Goal: Information Seeking & Learning: Compare options

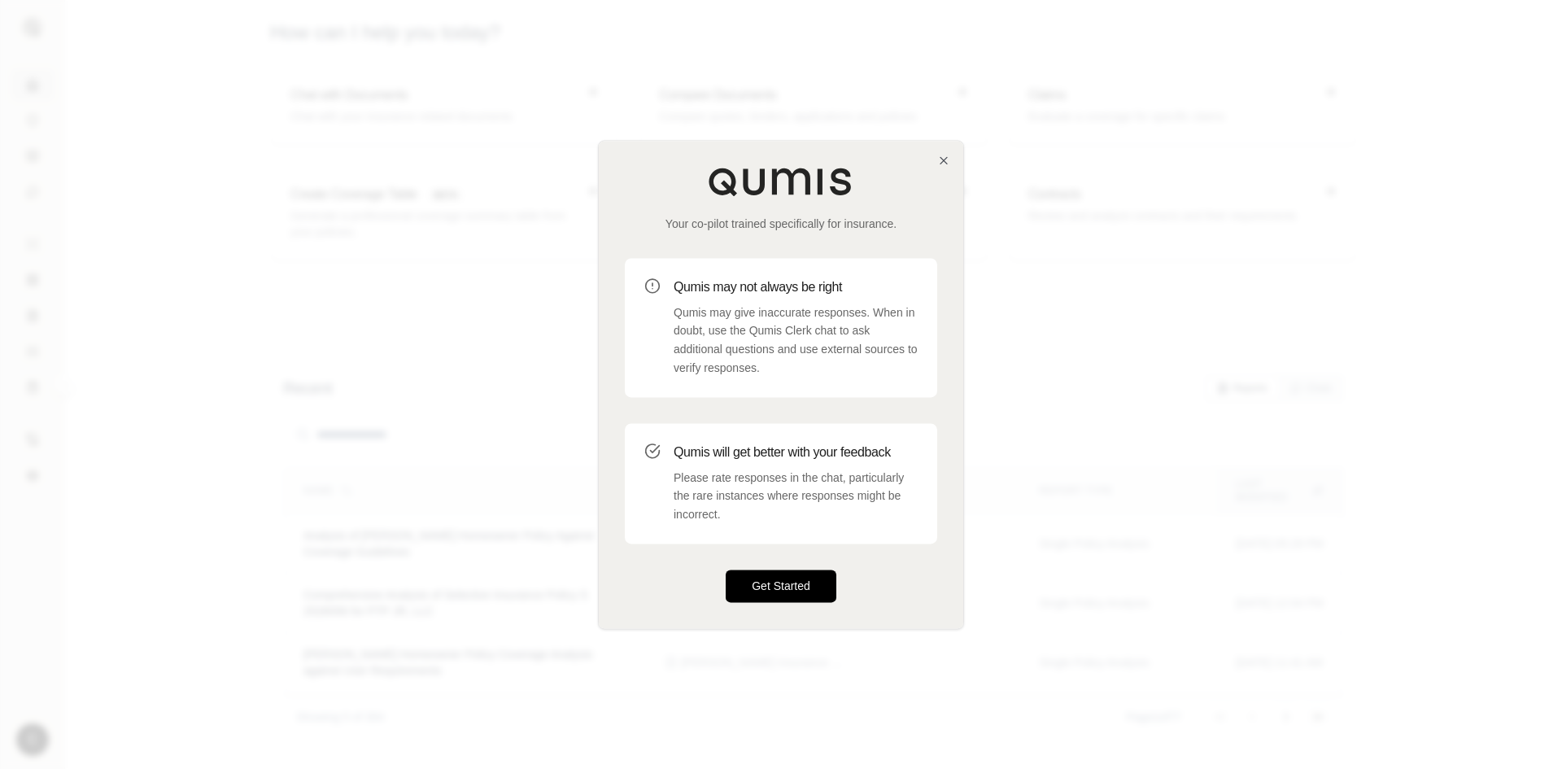
click at [792, 584] on button "Get Started" at bounding box center [781, 586] width 111 height 33
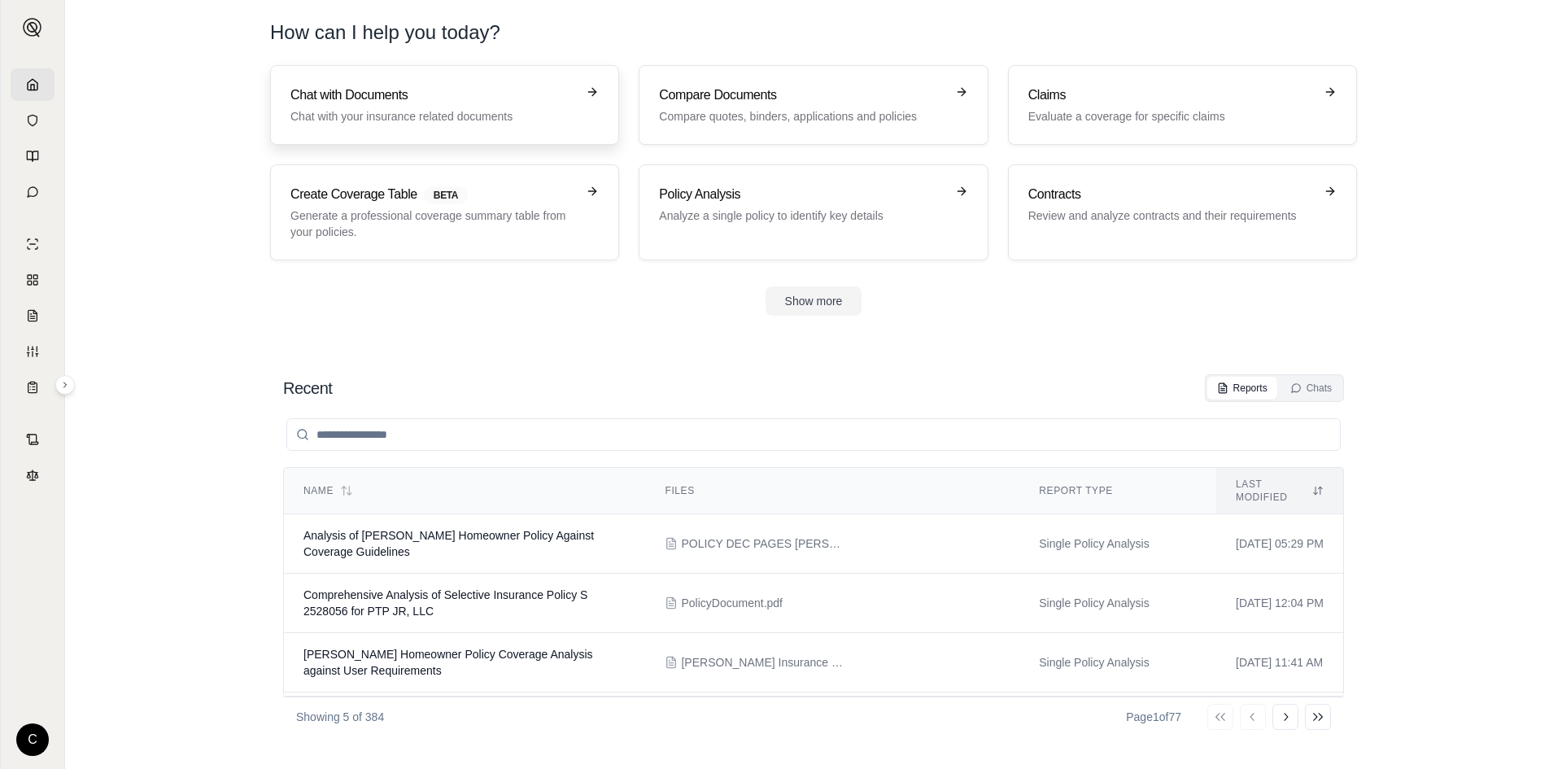
click at [470, 98] on h3 "Chat with Documents" at bounding box center [434, 95] width 286 height 20
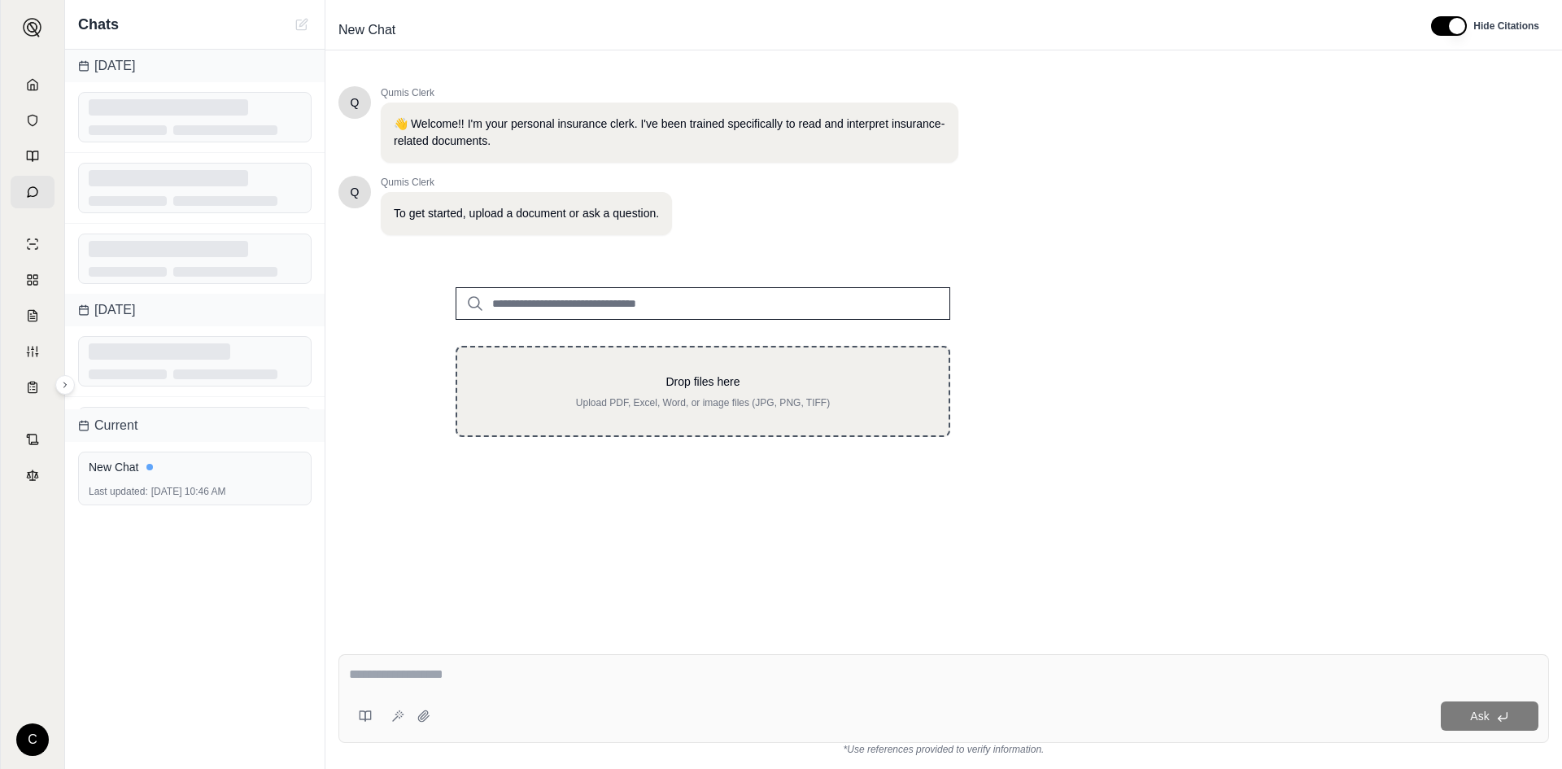
click at [623, 369] on div "Drop files here Upload PDF, Excel, Word, or image files (JPG, PNG, TIFF)" at bounding box center [703, 391] width 495 height 91
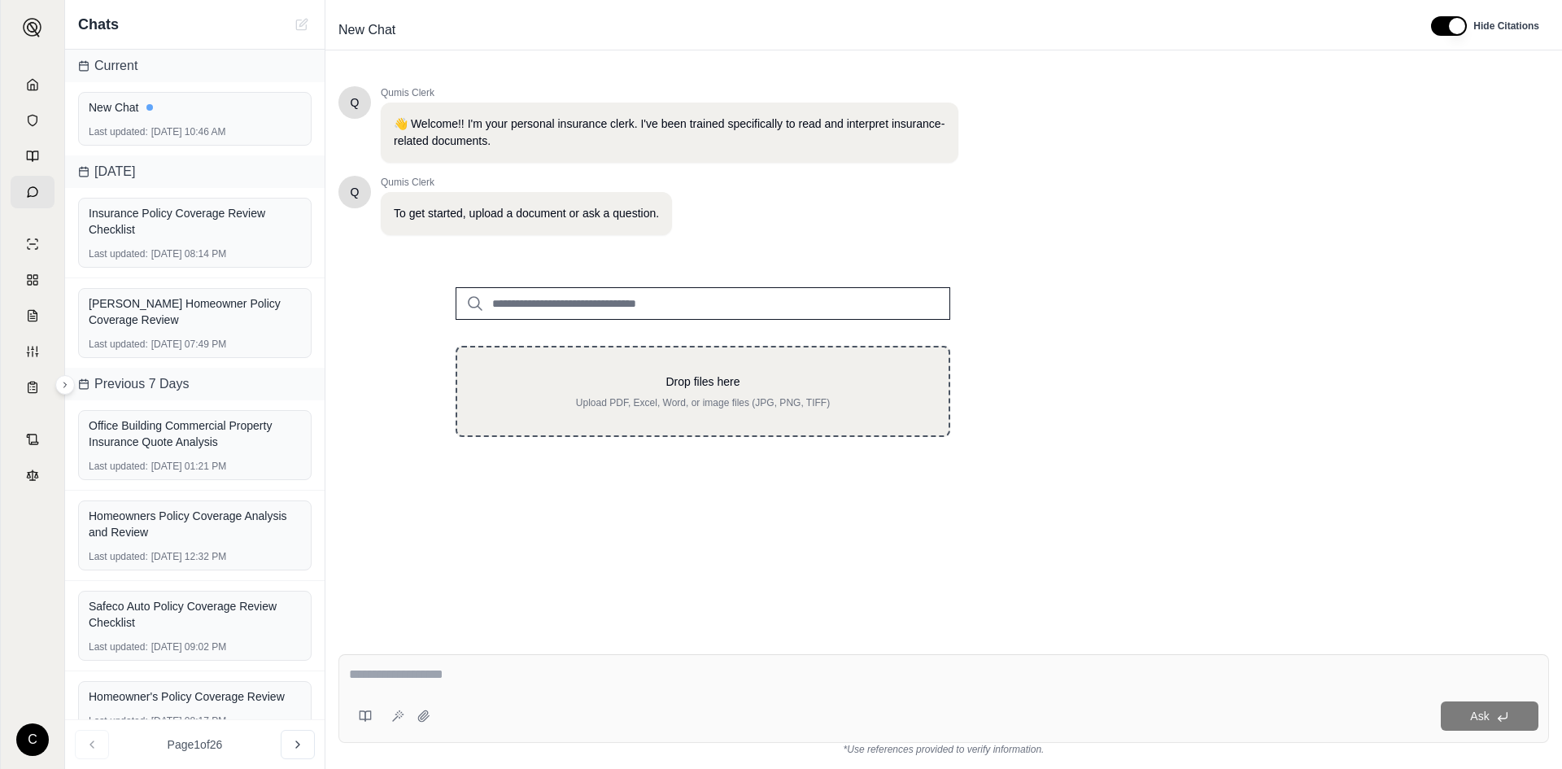
type input "**********"
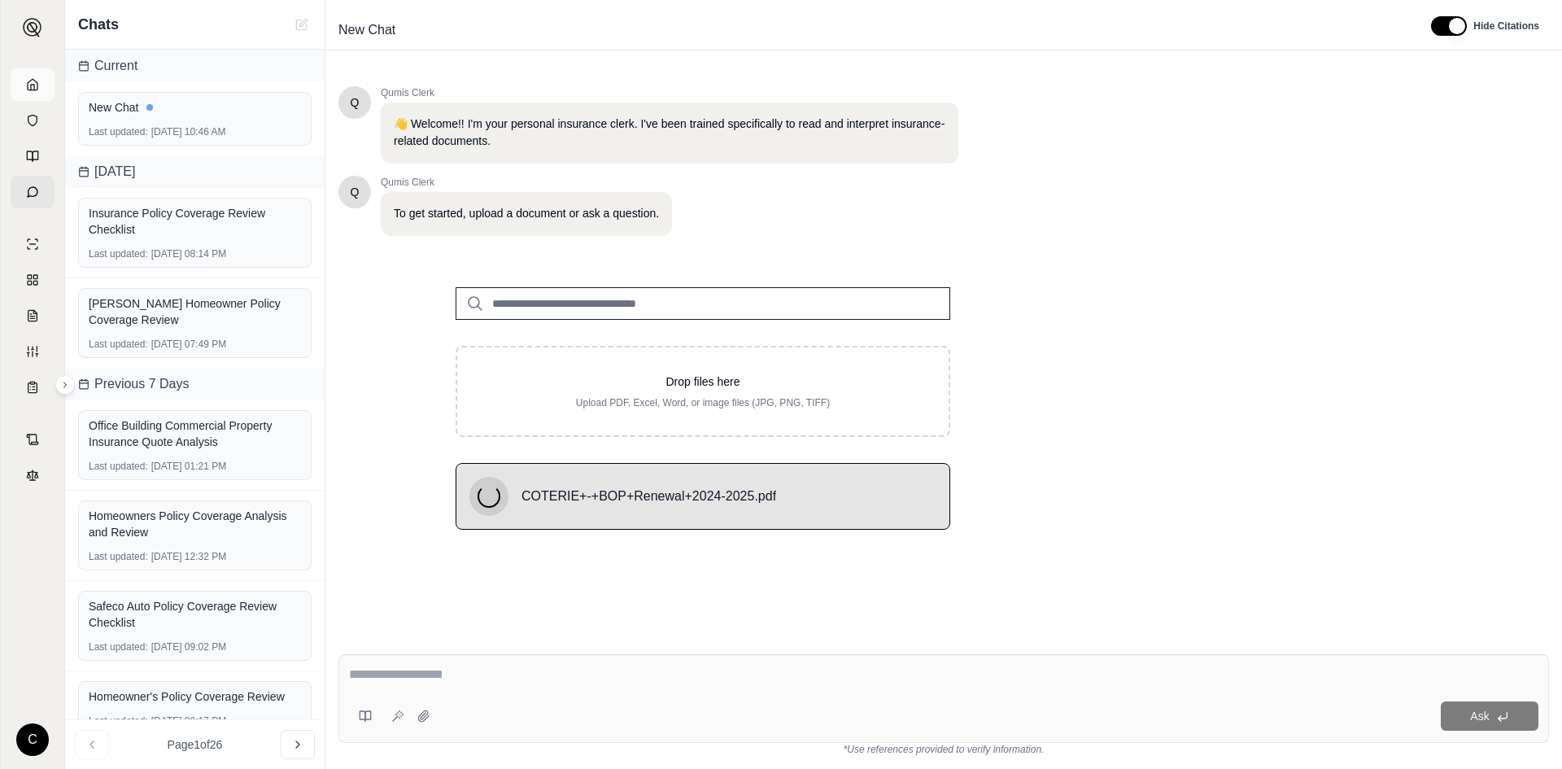
click at [37, 79] on icon at bounding box center [32, 84] width 13 height 13
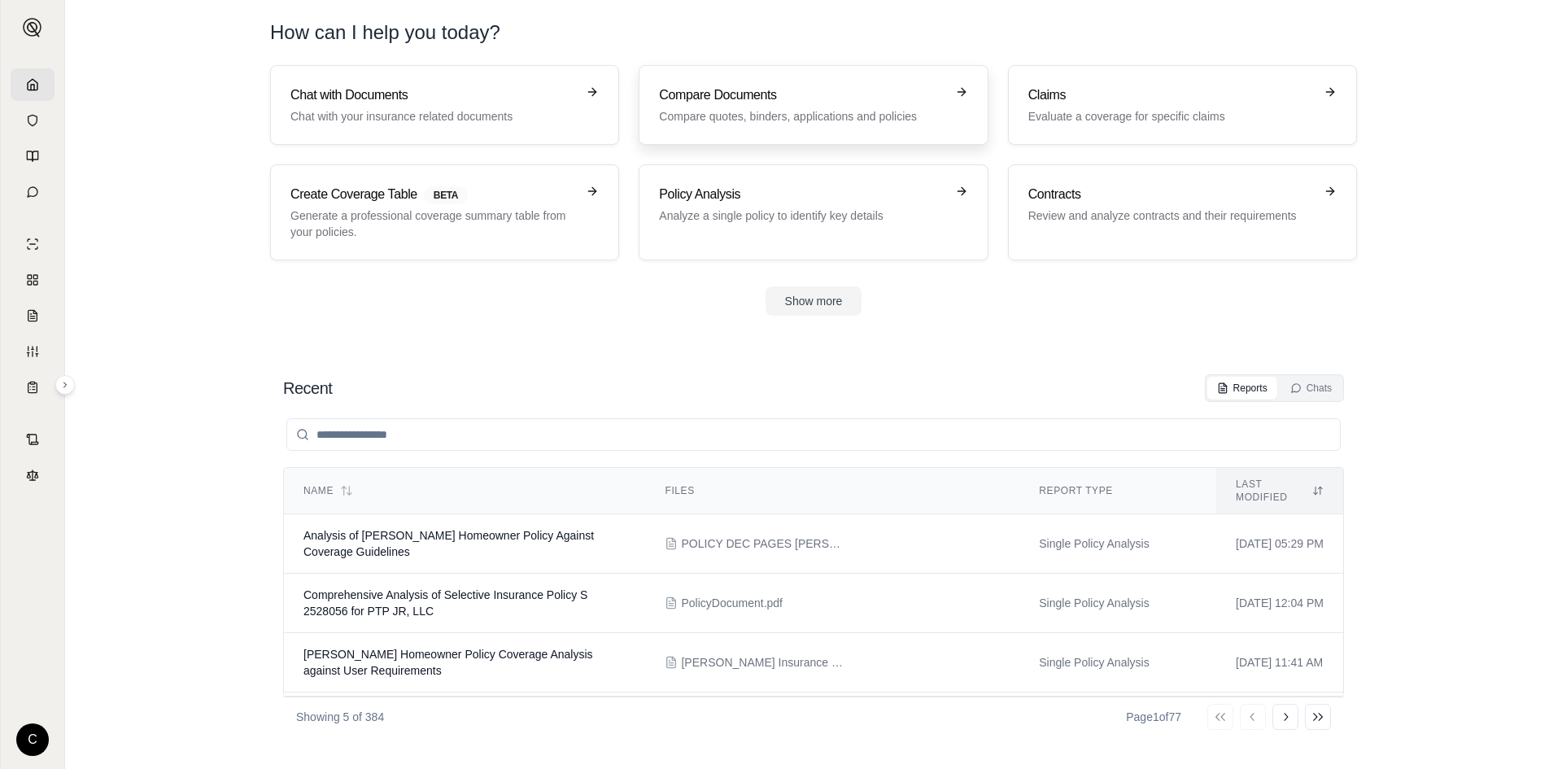
click at [683, 87] on h3 "Compare Documents" at bounding box center [802, 95] width 286 height 20
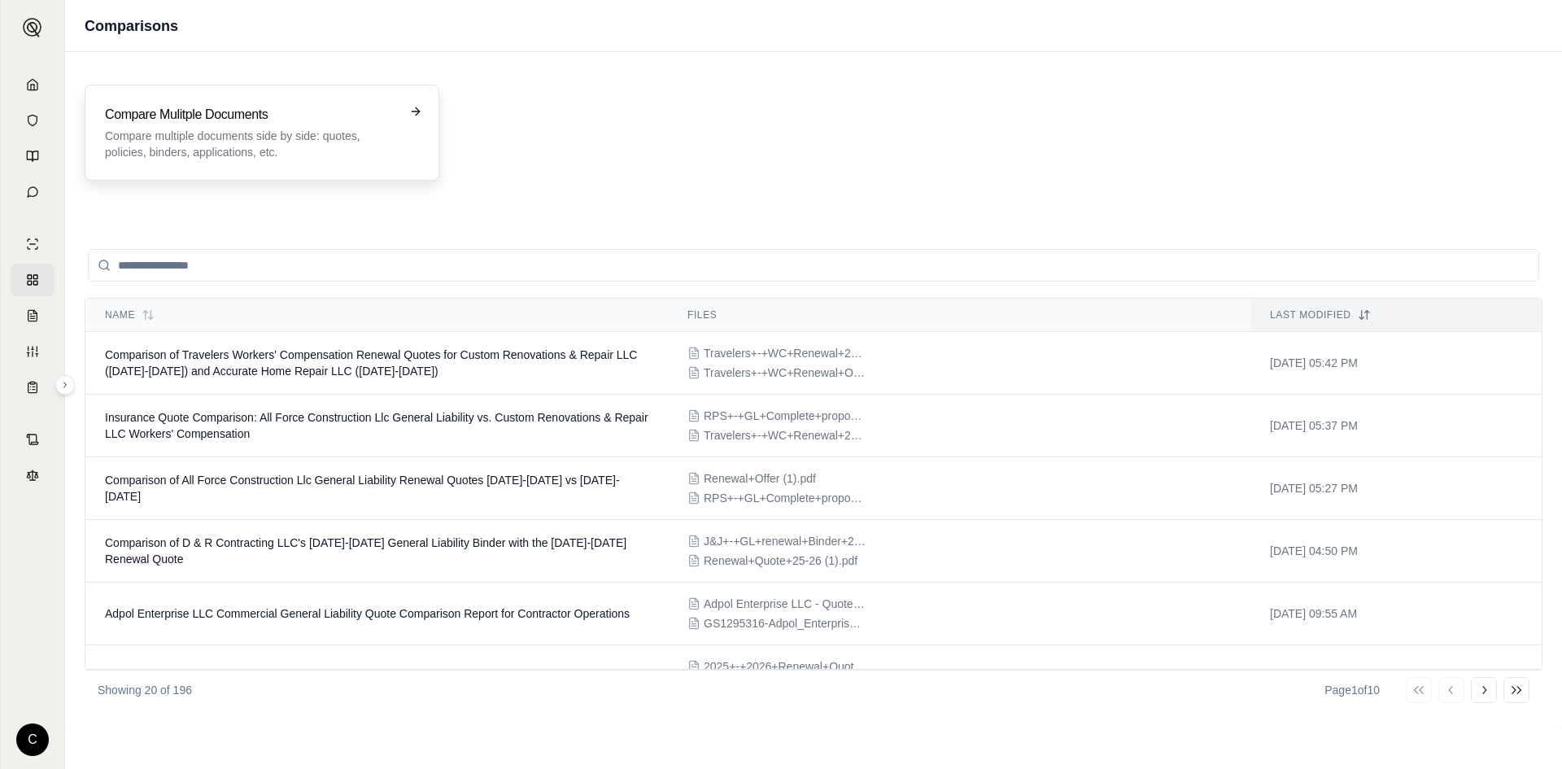
click at [234, 138] on p "Compare multiple documents side by side: quotes, policies, binders, application…" at bounding box center [250, 144] width 291 height 33
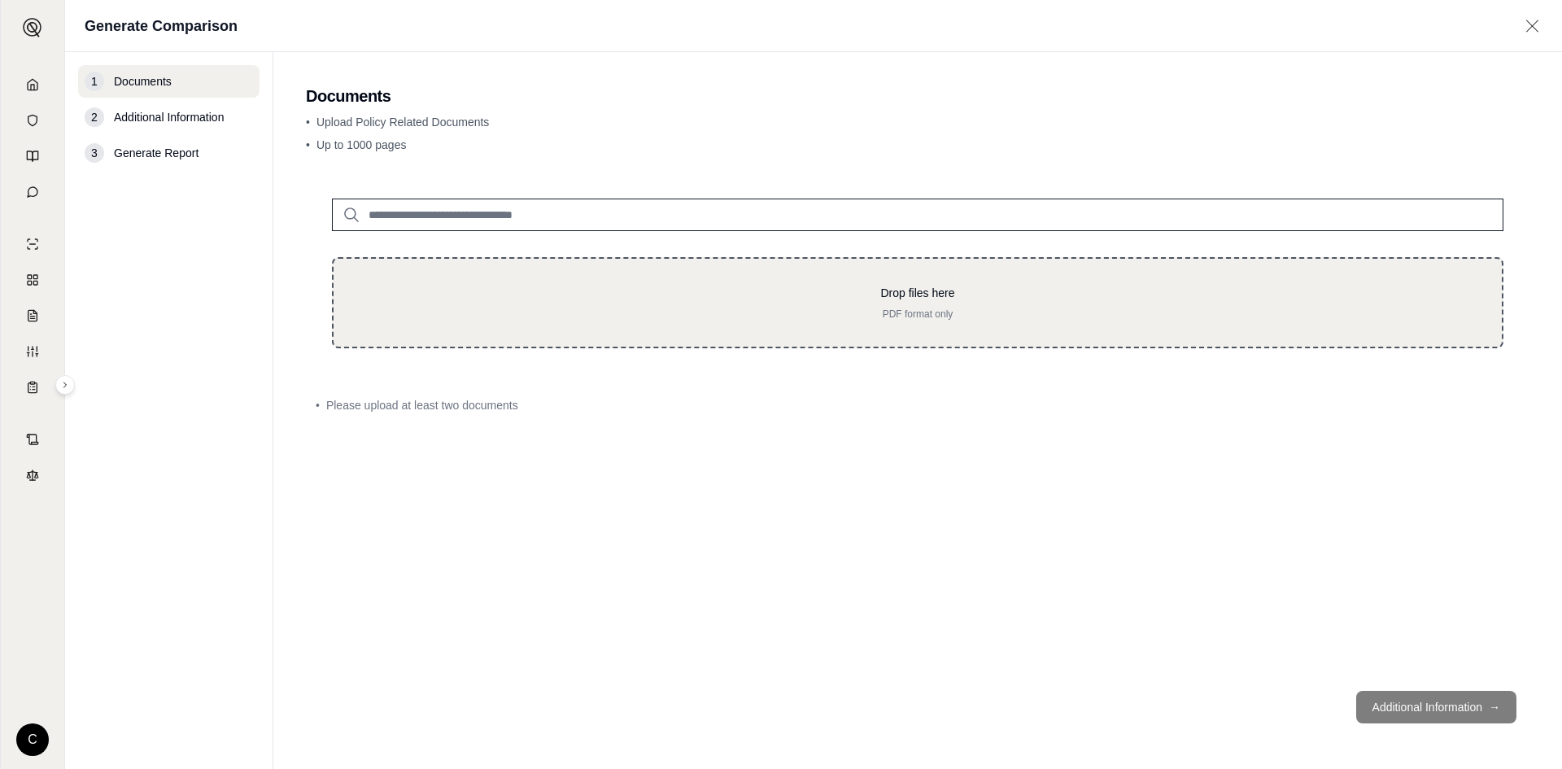
click at [839, 332] on div "Drop files here PDF format only" at bounding box center [918, 302] width 1172 height 91
type input "**********"
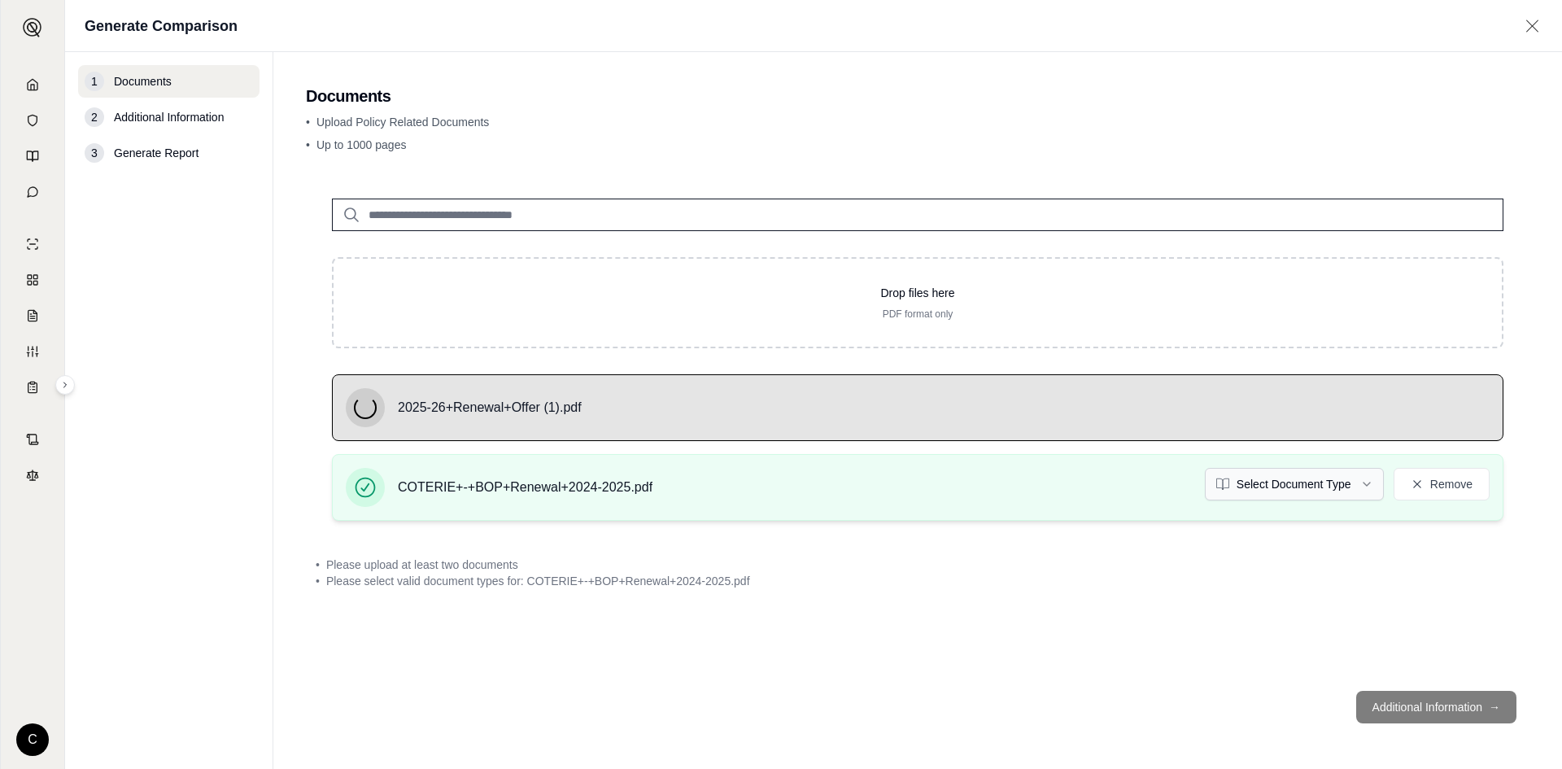
click at [1300, 486] on html "C Generate Comparison 1 Documents 2 Additional Information 3 Generate Report Do…" at bounding box center [781, 384] width 1562 height 769
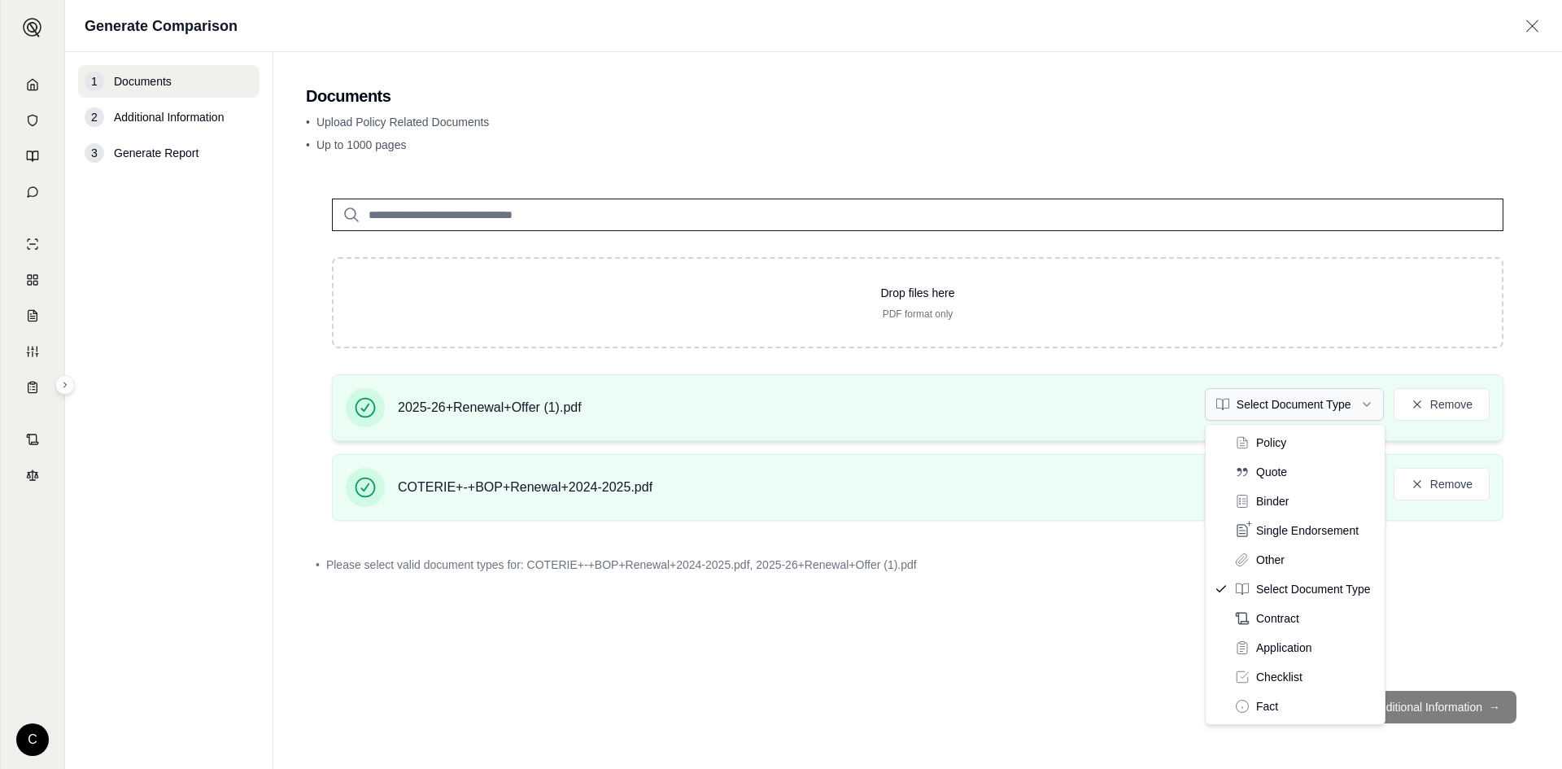
click at [1313, 399] on html "C Generate Comparison 1 Documents 2 Additional Information 3 Generate Report Do…" at bounding box center [781, 384] width 1562 height 769
drag, startPoint x: 1312, startPoint y: 436, endPoint x: 1296, endPoint y: 456, distance: 24.9
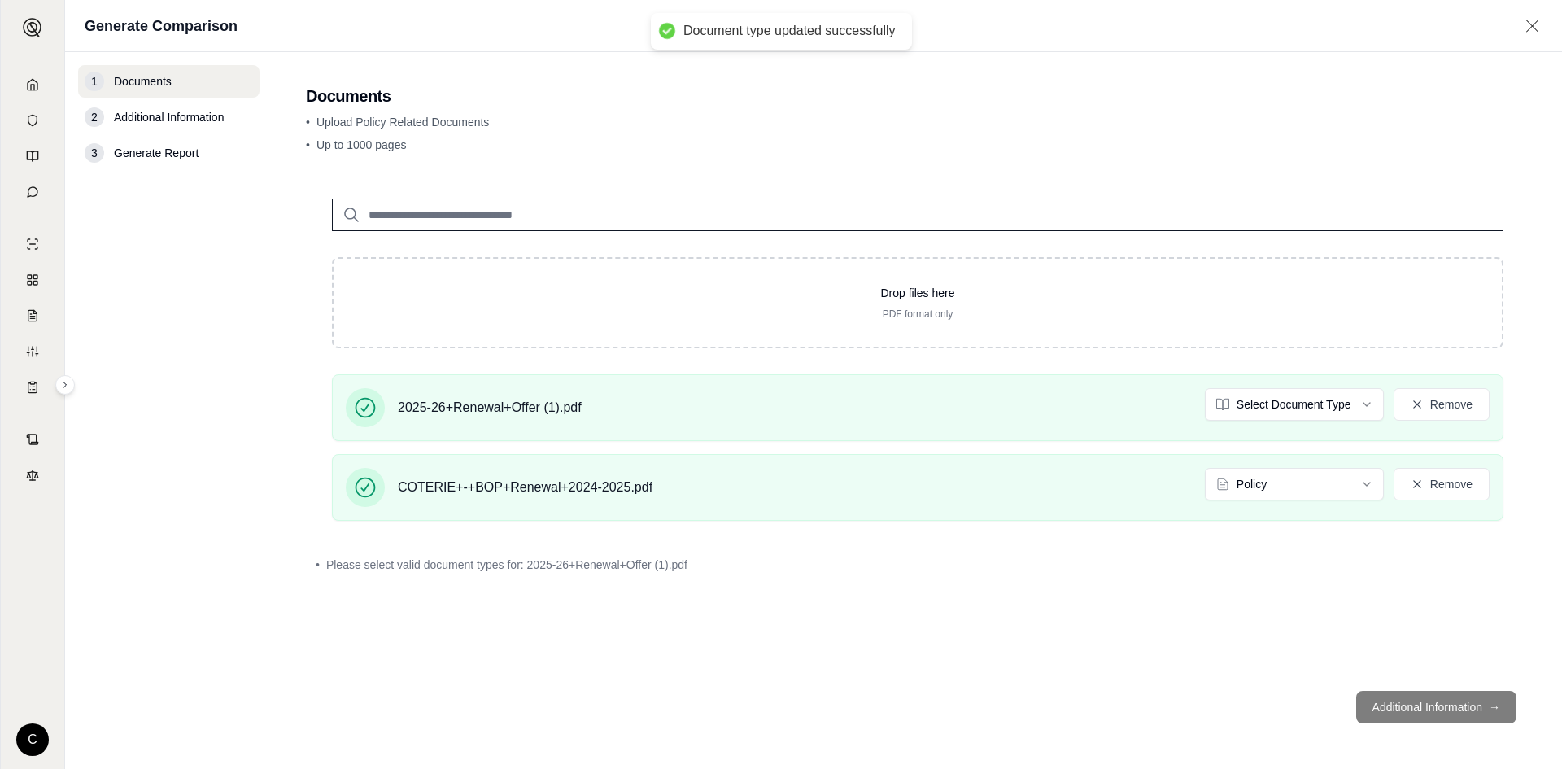
click at [1032, 632] on div "Drop files here PDF format only 2025-26+Renewal+Offer (1).pdf Select Document T…" at bounding box center [918, 425] width 1224 height 505
click at [1409, 698] on button "Additional Information →" at bounding box center [1437, 707] width 160 height 33
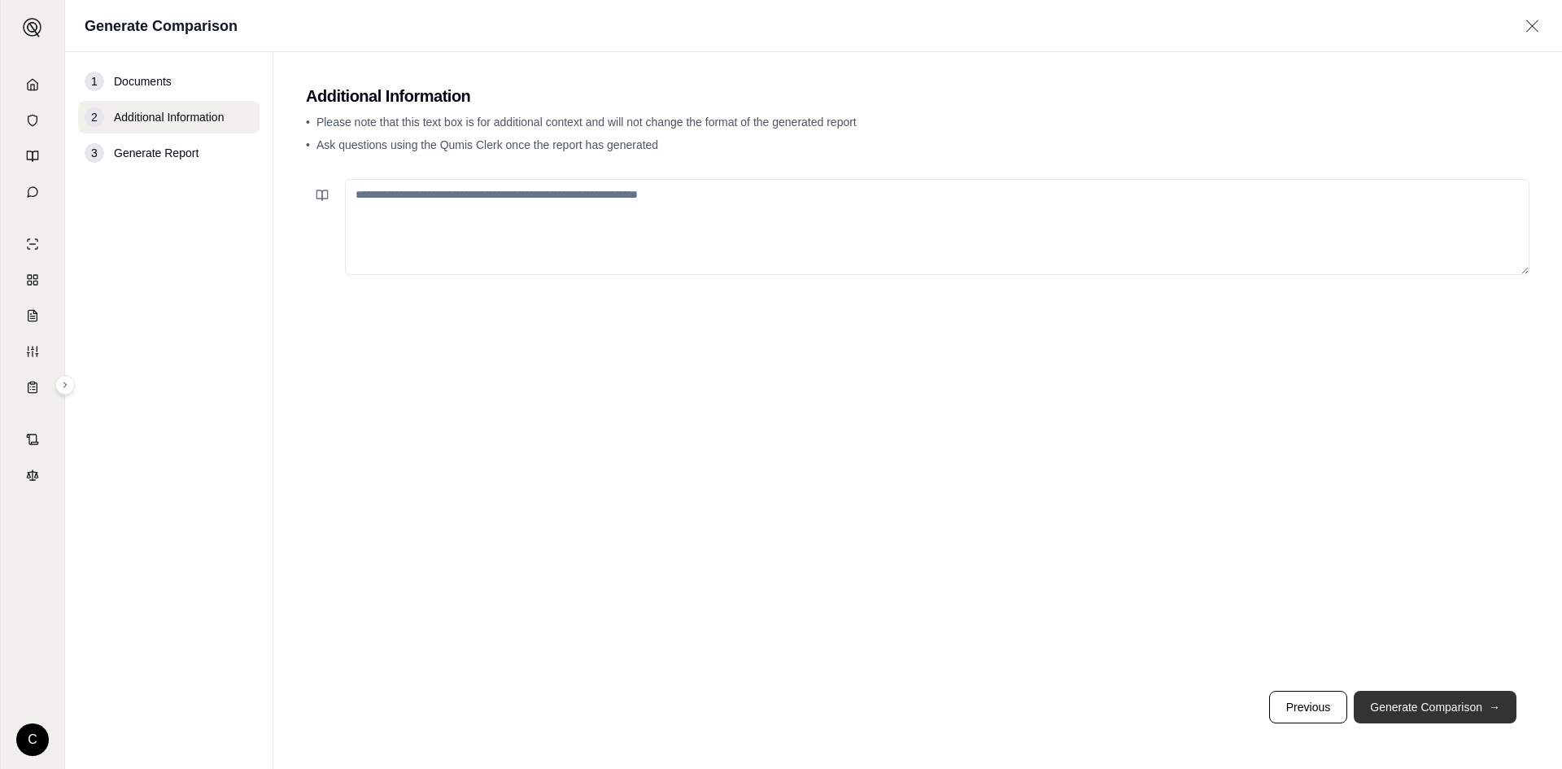
click at [1411, 708] on button "Generate Comparison →" at bounding box center [1435, 707] width 163 height 33
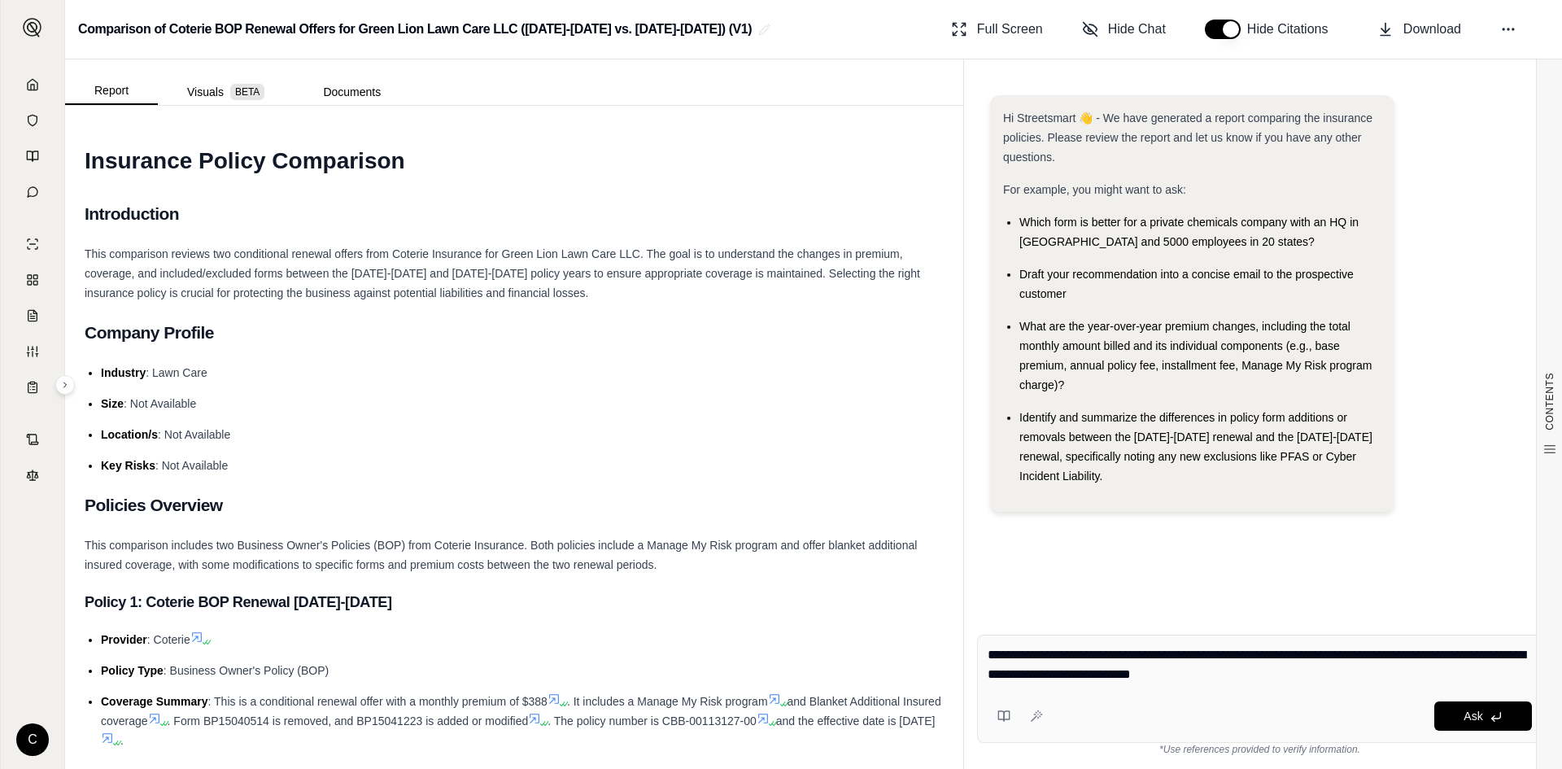
type textarea "**********"
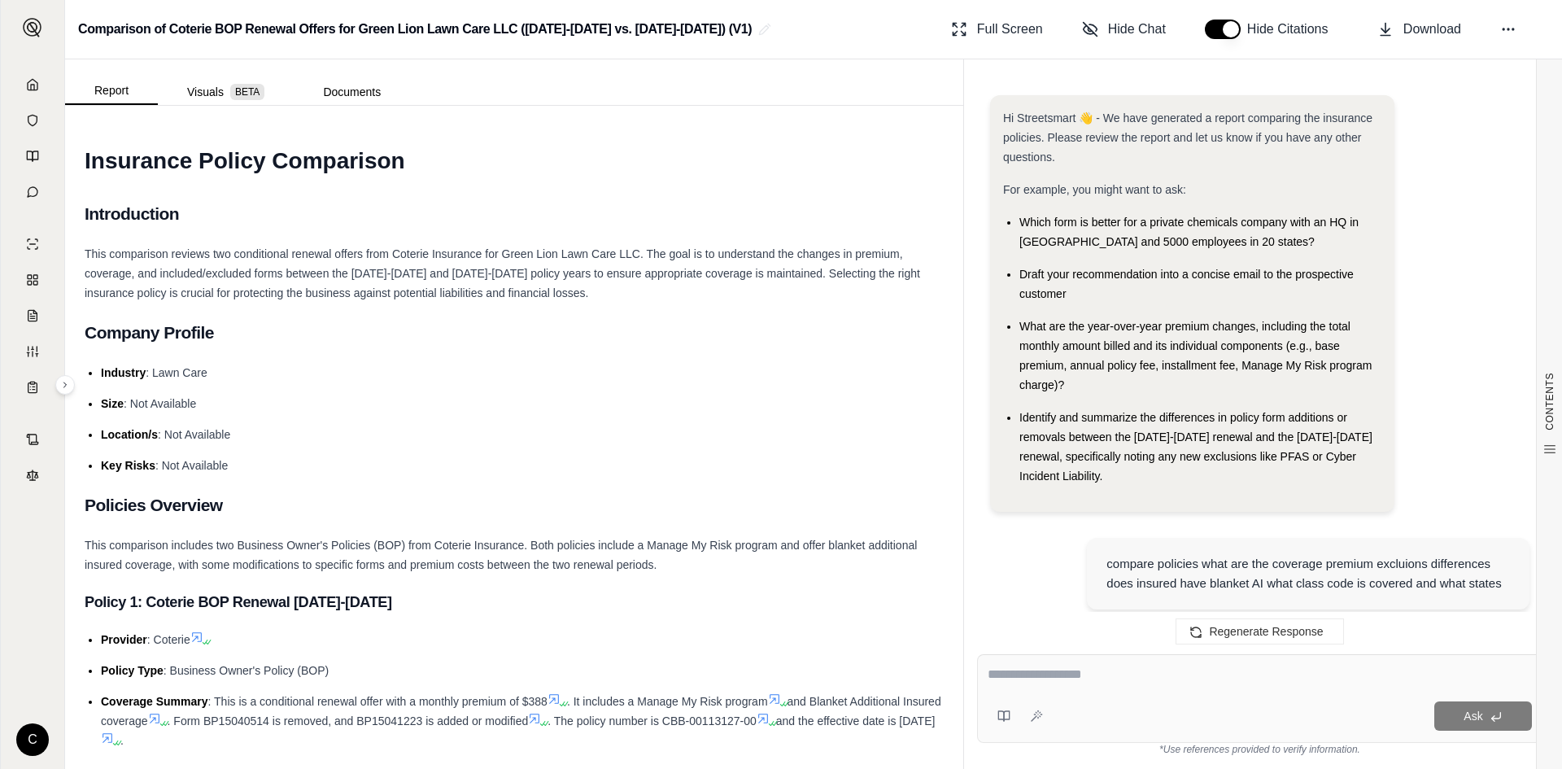
scroll to position [1759, 0]
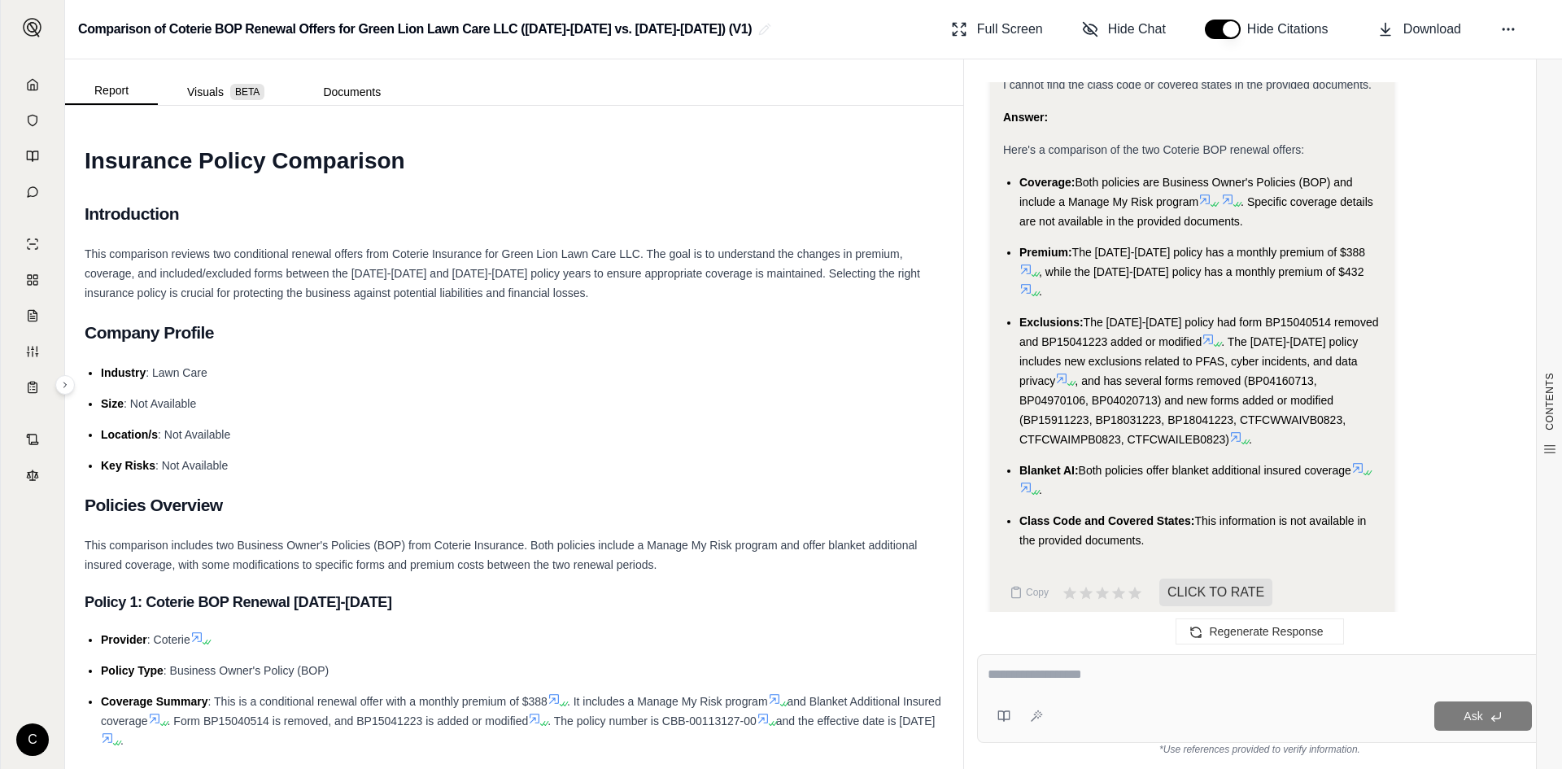
drag, startPoint x: 1023, startPoint y: 183, endPoint x: 1325, endPoint y: 527, distance: 457.2
click at [1325, 527] on ul "Coverage: Both policies are Business Owner's Policies (BOP) and include a Manag…" at bounding box center [1192, 362] width 378 height 378
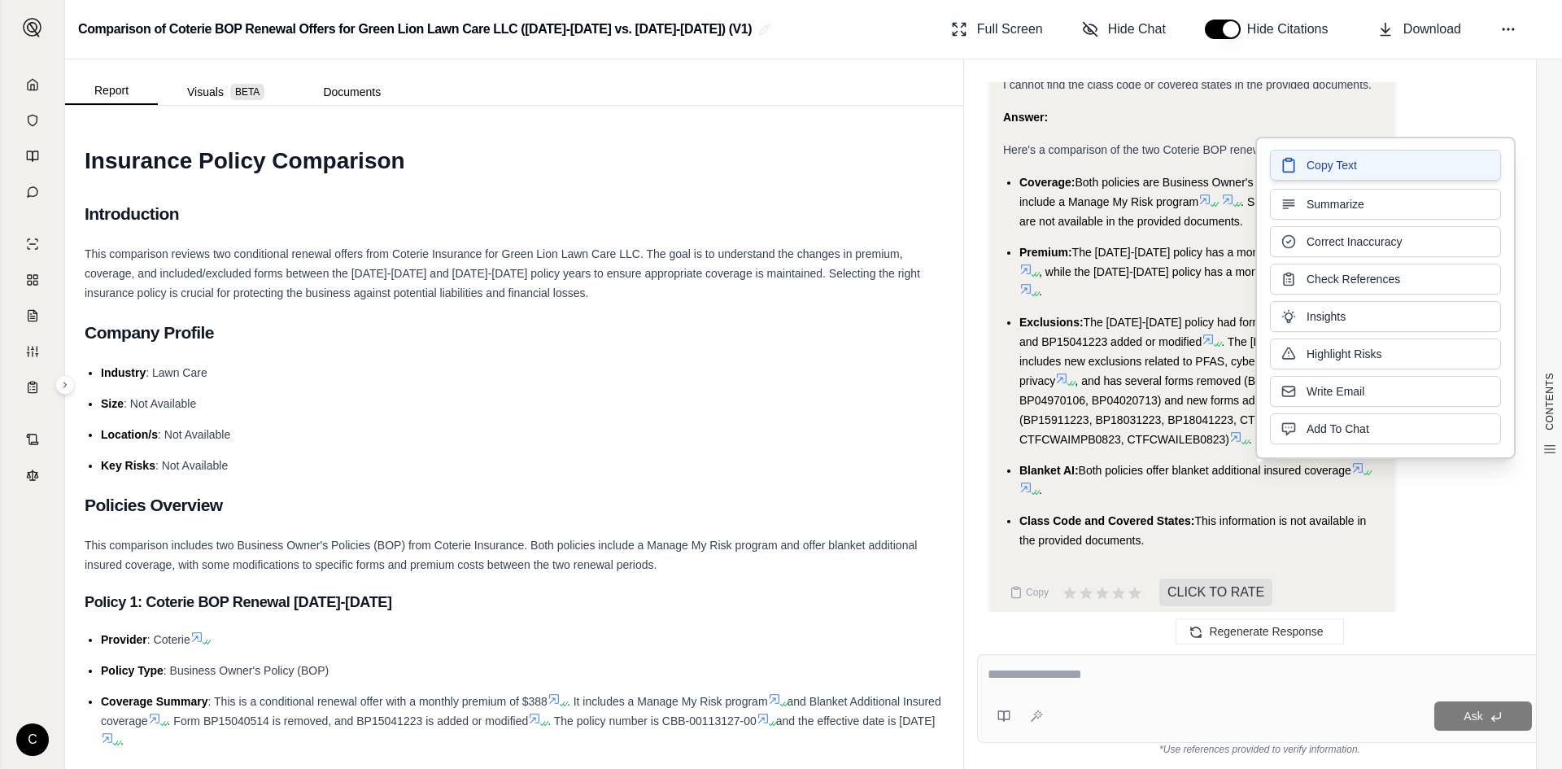
click at [1366, 175] on button "Copy Text" at bounding box center [1385, 165] width 231 height 31
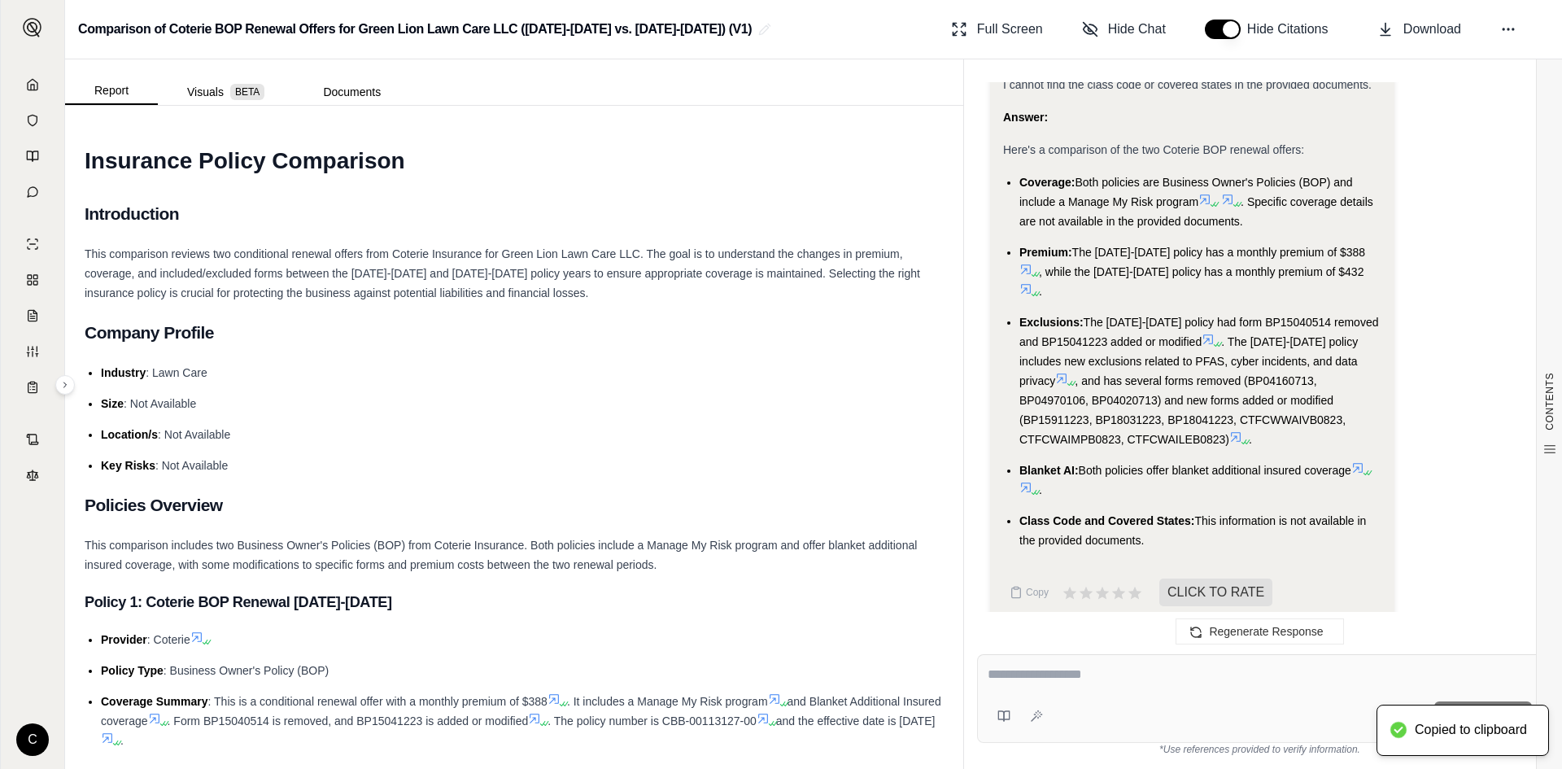
click at [1120, 685] on div at bounding box center [1260, 677] width 544 height 25
drag, startPoint x: 1120, startPoint y: 685, endPoint x: 1170, endPoint y: 714, distance: 58.3
click at [1169, 713] on div "Ask" at bounding box center [1260, 698] width 566 height 89
type textarea "**********"
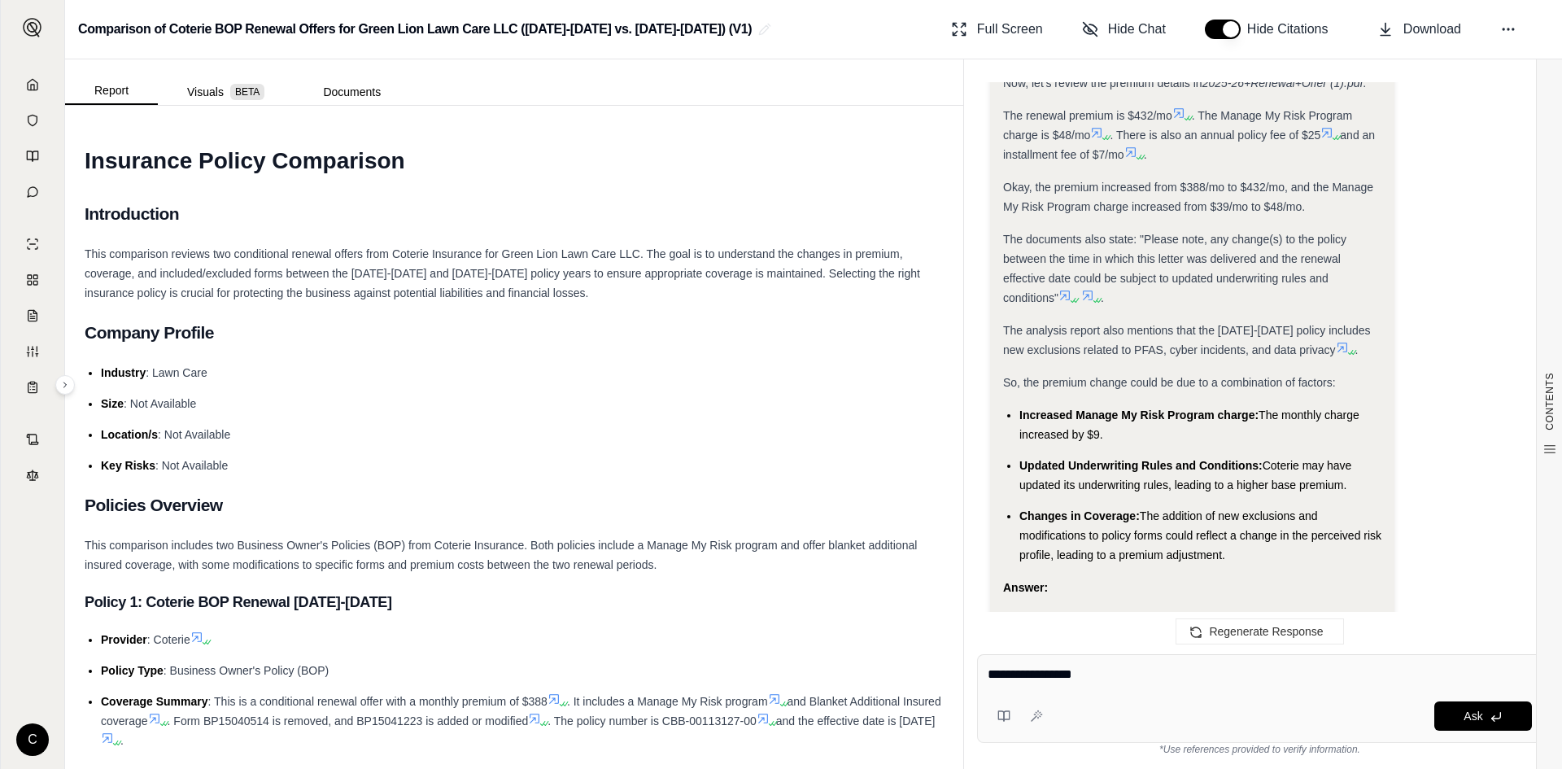
scroll to position [2898, 0]
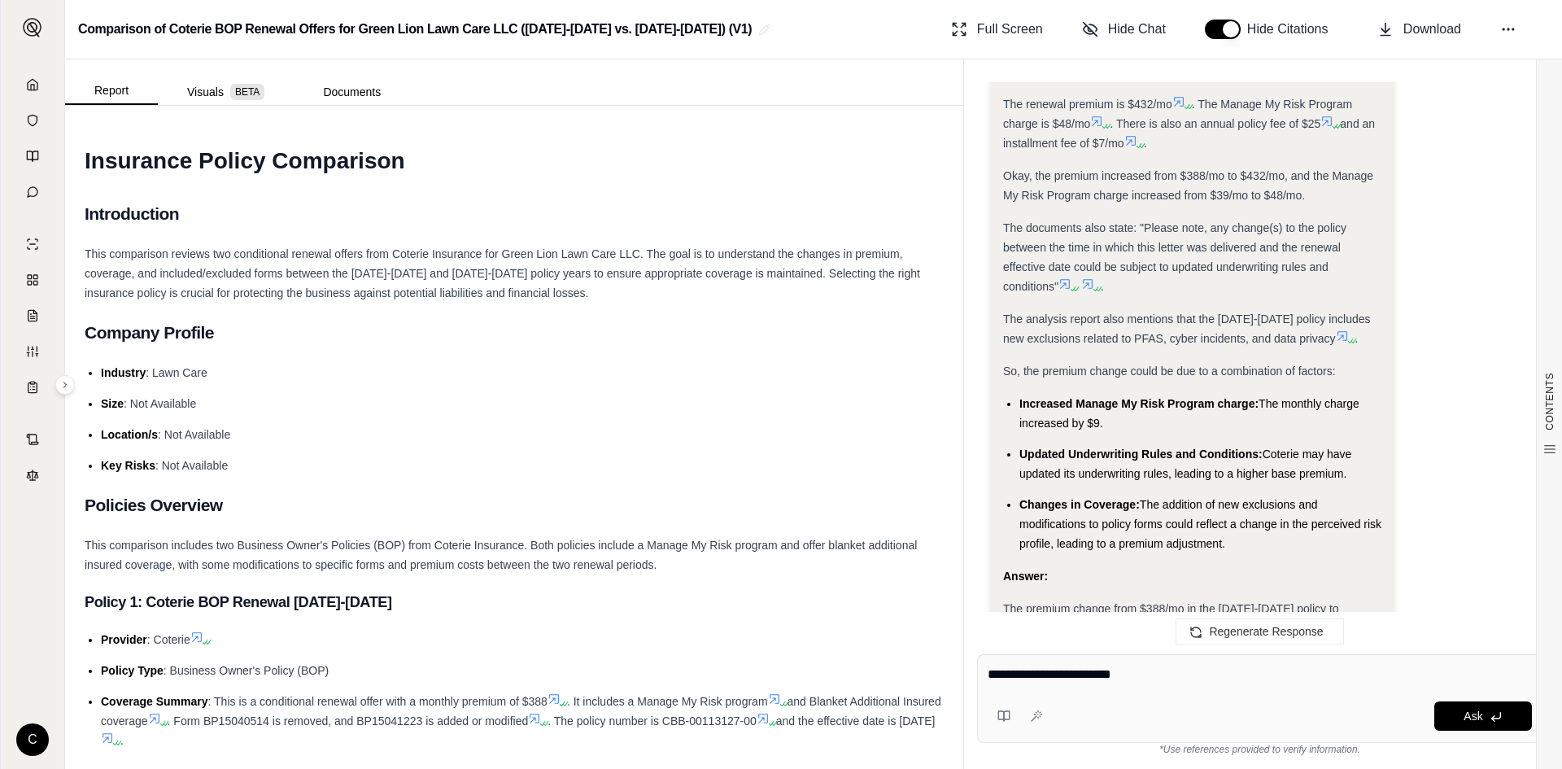
type textarea "**********"
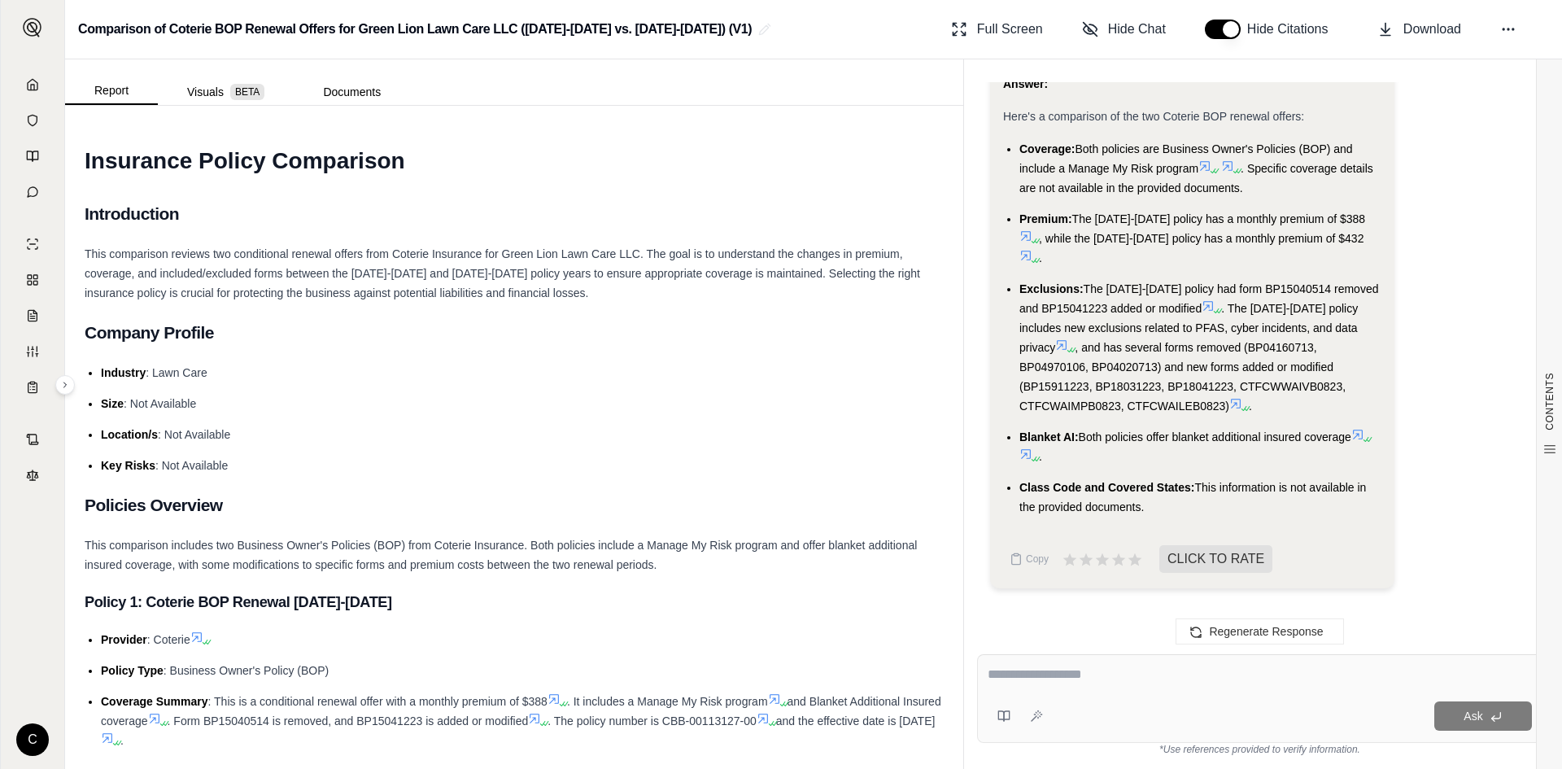
scroll to position [1763, 0]
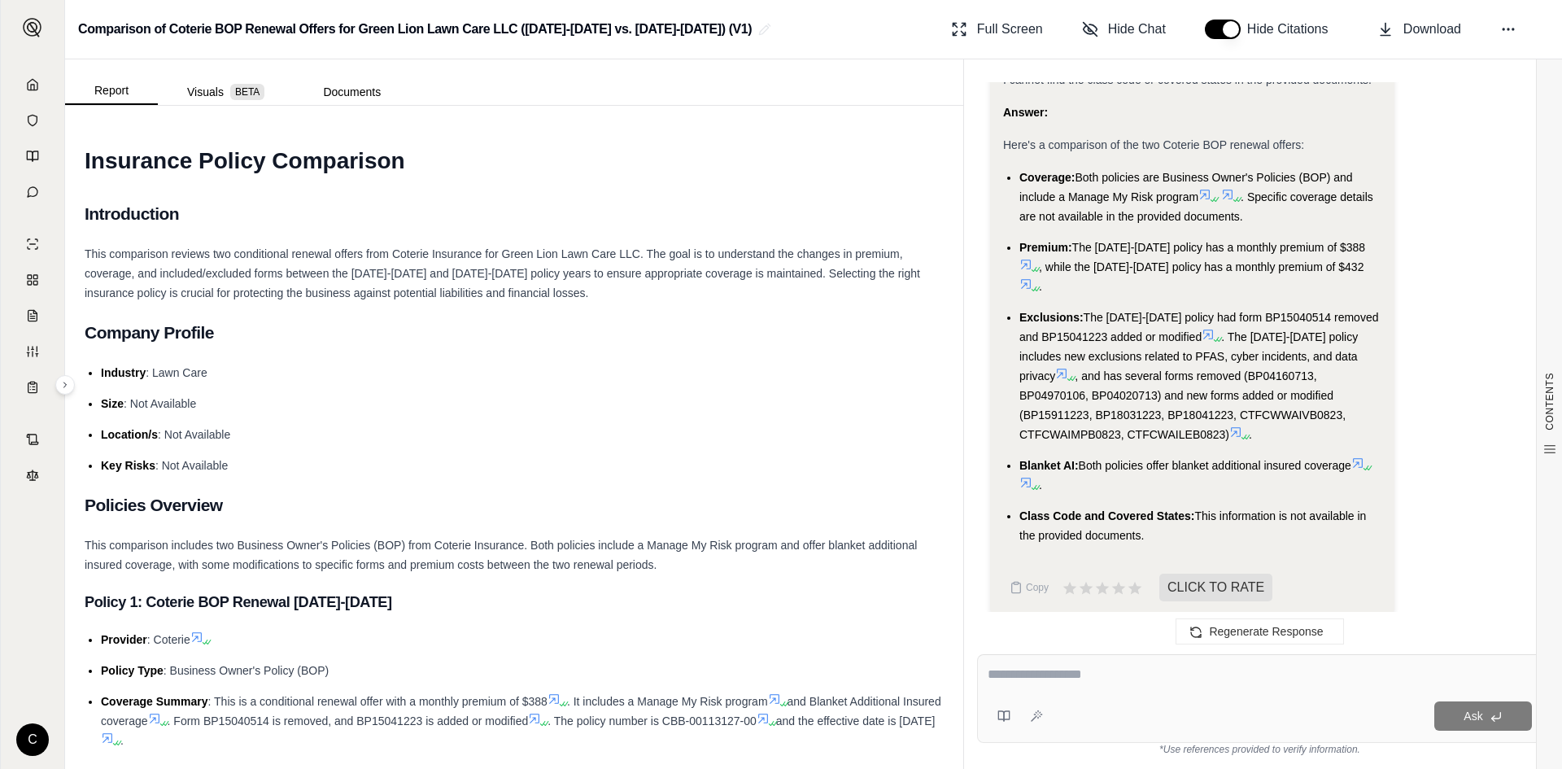
drag, startPoint x: 1017, startPoint y: 168, endPoint x: 1351, endPoint y: 453, distance: 438.7
click at [1351, 453] on ul "Coverage: Both policies are Business Owner's Policies (BOP) and include a Manag…" at bounding box center [1192, 357] width 378 height 378
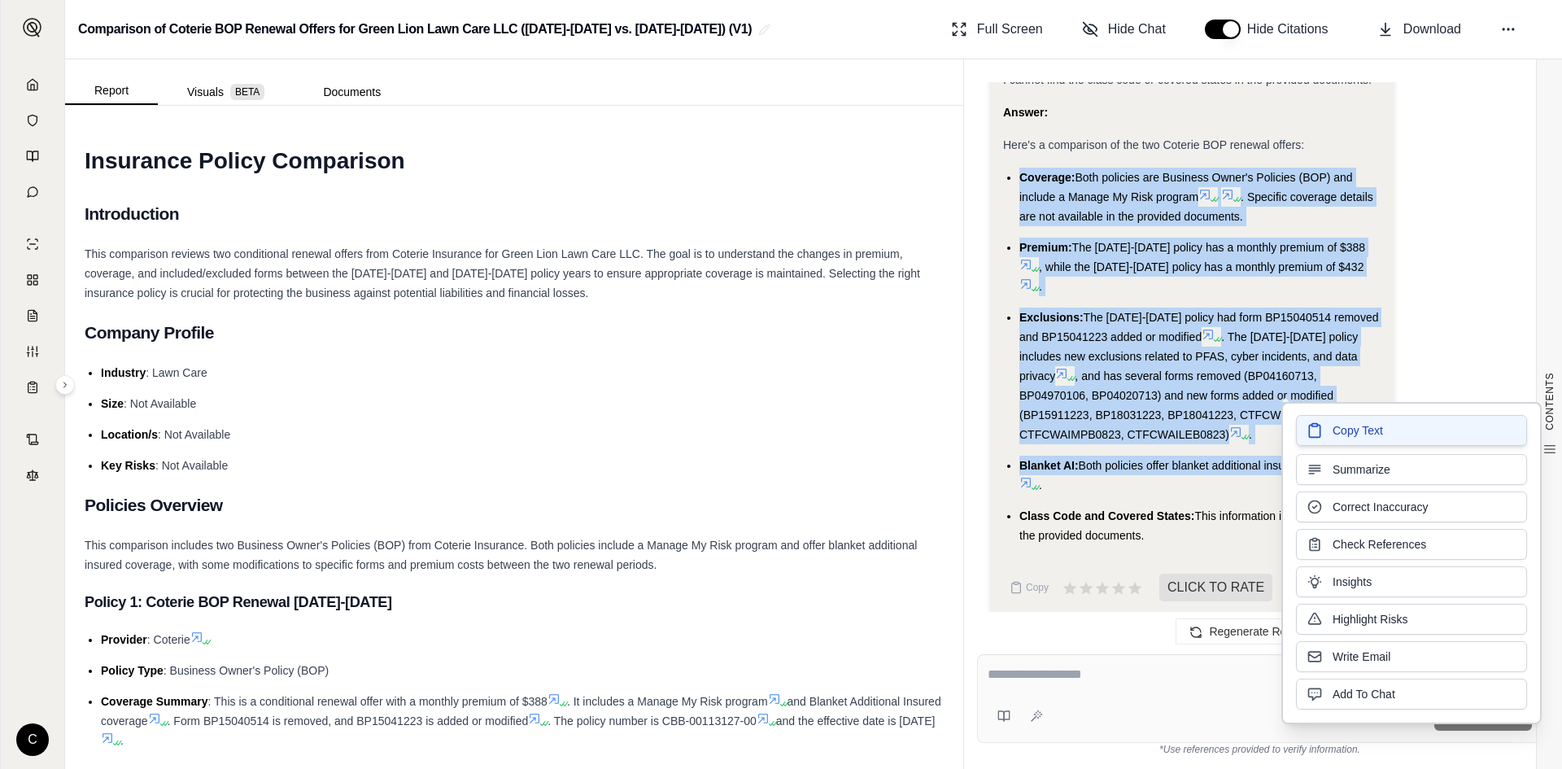
click at [1354, 429] on span "Copy Text" at bounding box center [1358, 430] width 50 height 16
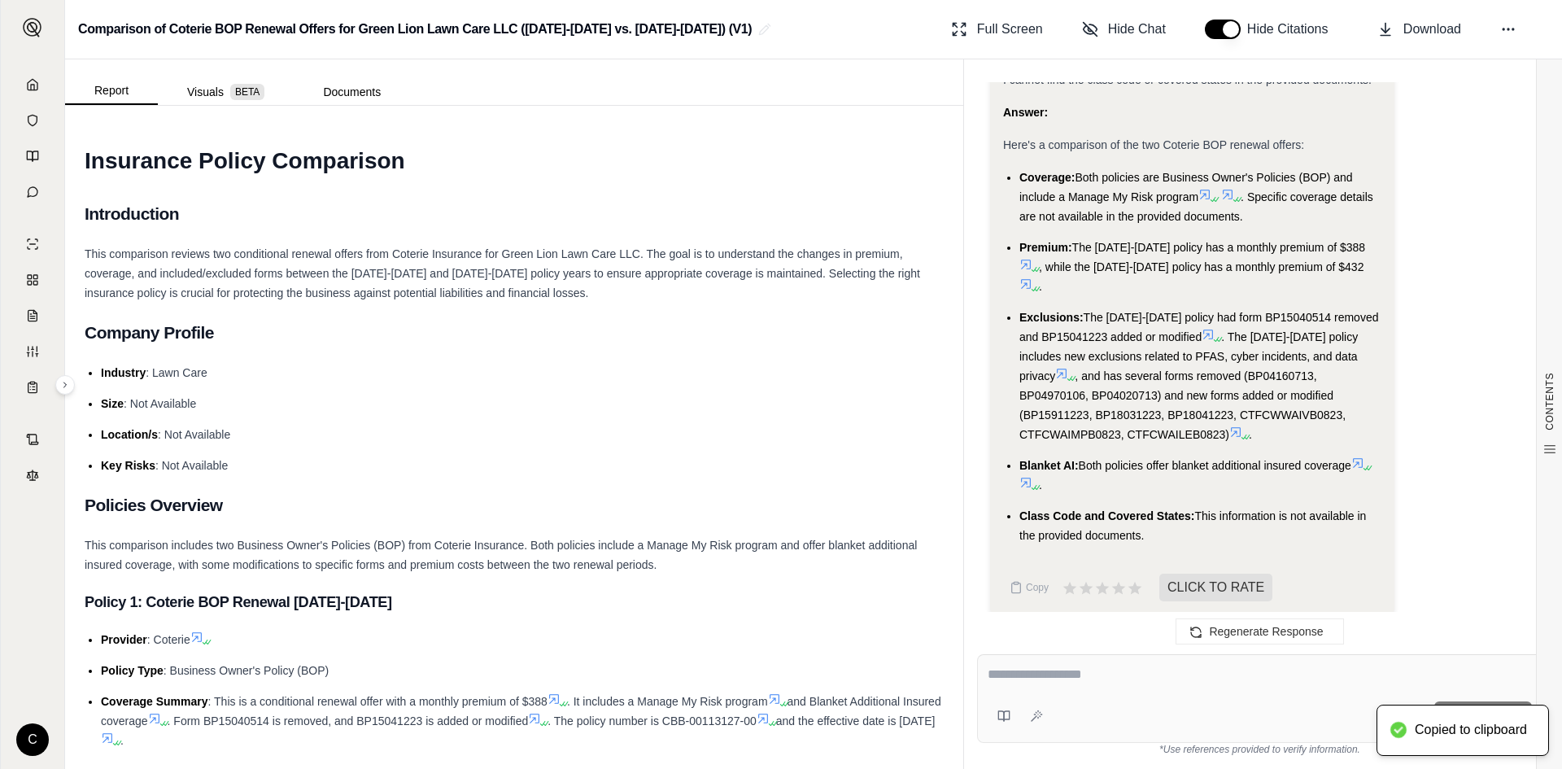
click at [1269, 473] on li "Blanket AI: Both policies offer blanket additional insured coverage ." at bounding box center [1201, 475] width 362 height 39
drag, startPoint x: 1020, startPoint y: 179, endPoint x: 1352, endPoint y: 450, distance: 429.2
click at [1352, 450] on ul "Coverage: Both policies are Business Owner's Policies (BOP) and include a Manag…" at bounding box center [1192, 357] width 378 height 378
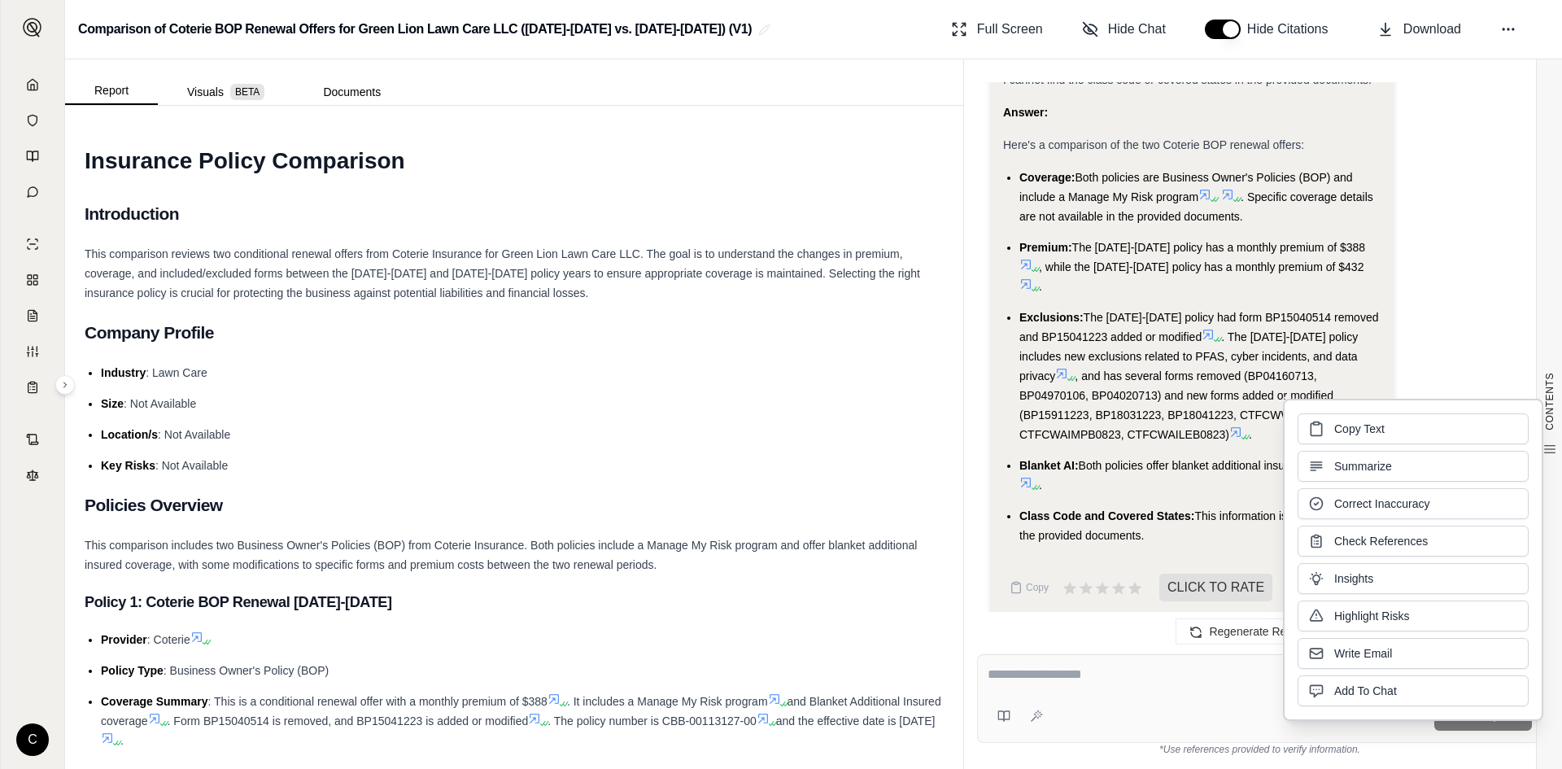
drag, startPoint x: 1332, startPoint y: 438, endPoint x: 1346, endPoint y: 431, distance: 15.3
click at [1346, 431] on span "Copy Text" at bounding box center [1360, 429] width 50 height 16
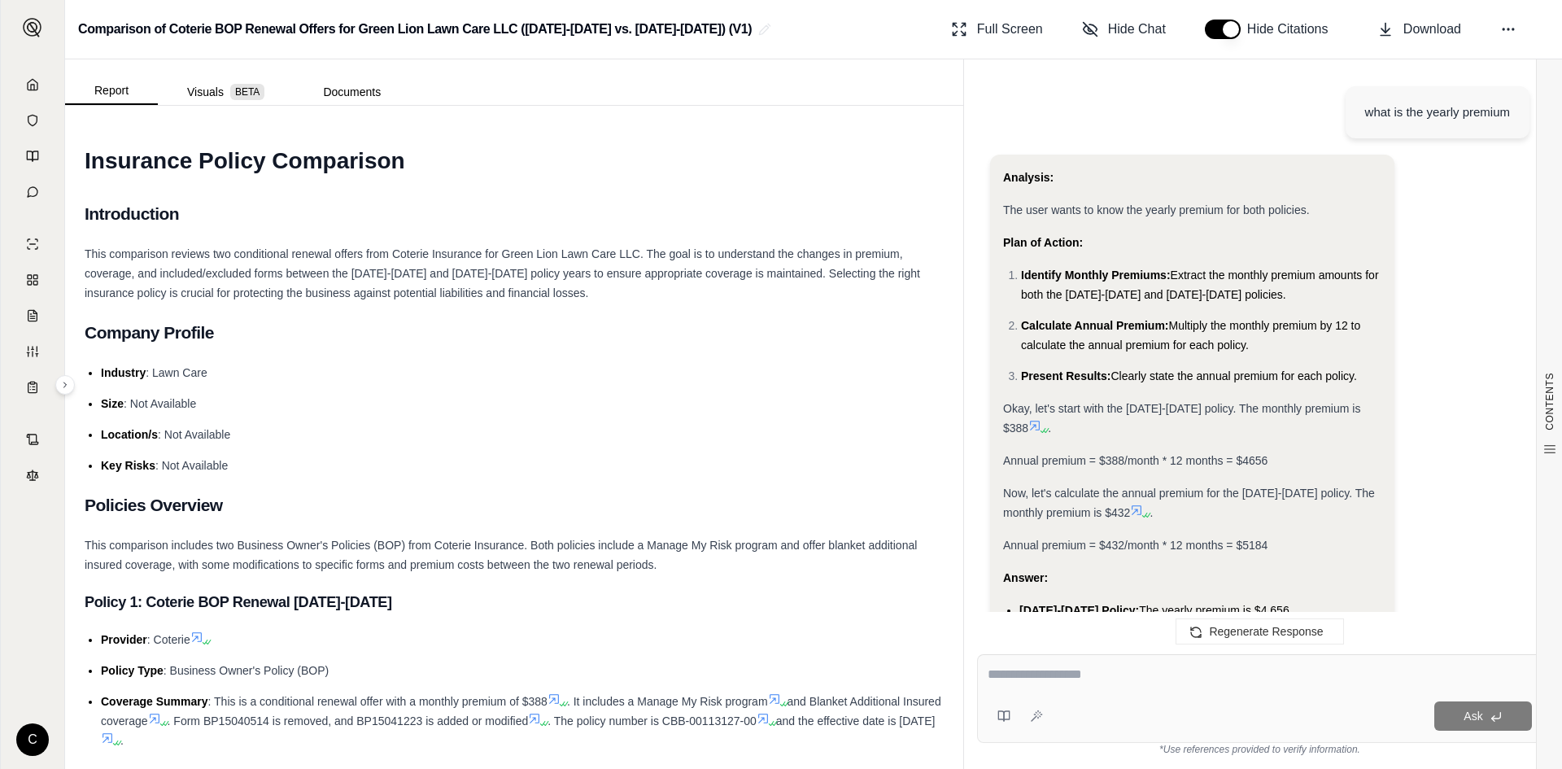
scroll to position [3879, 0]
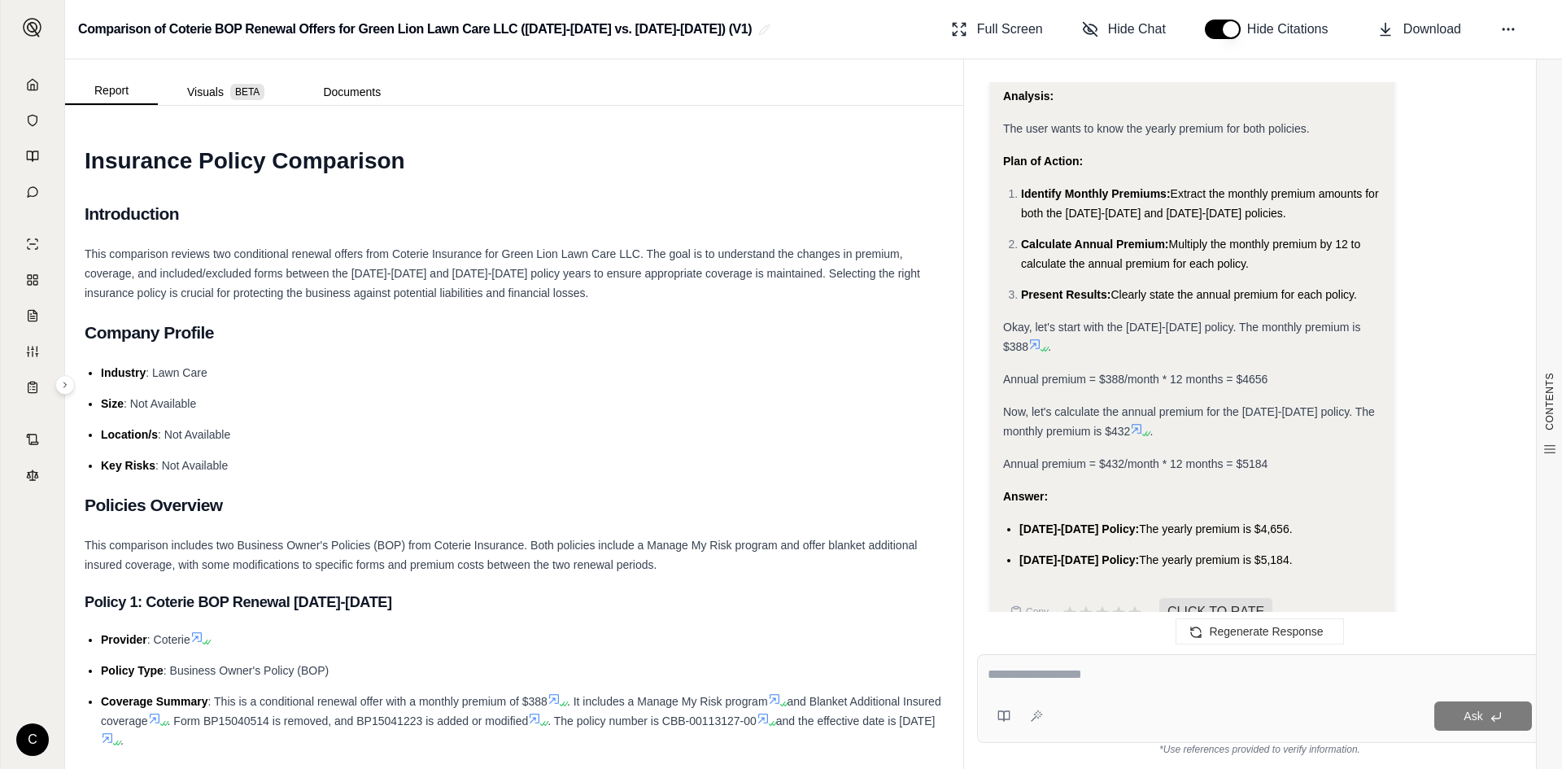
drag, startPoint x: 1004, startPoint y: 456, endPoint x: 1271, endPoint y: 518, distance: 274.2
click at [1271, 518] on div "Analysis: The user wants to know the yearly premium for both policies. Plan of …" at bounding box center [1192, 327] width 378 height 483
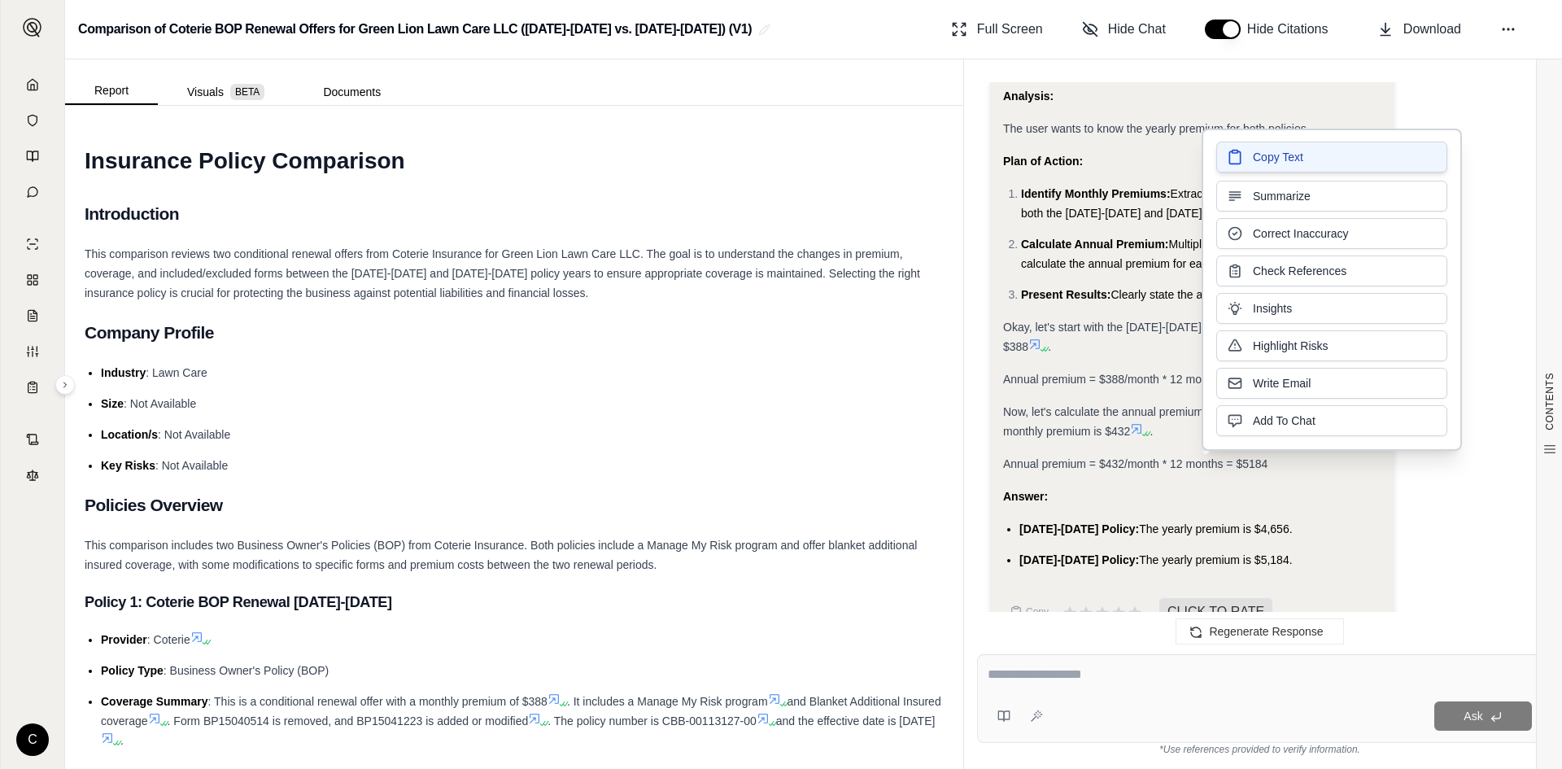
click at [1273, 164] on span "Copy Text" at bounding box center [1278, 157] width 50 height 16
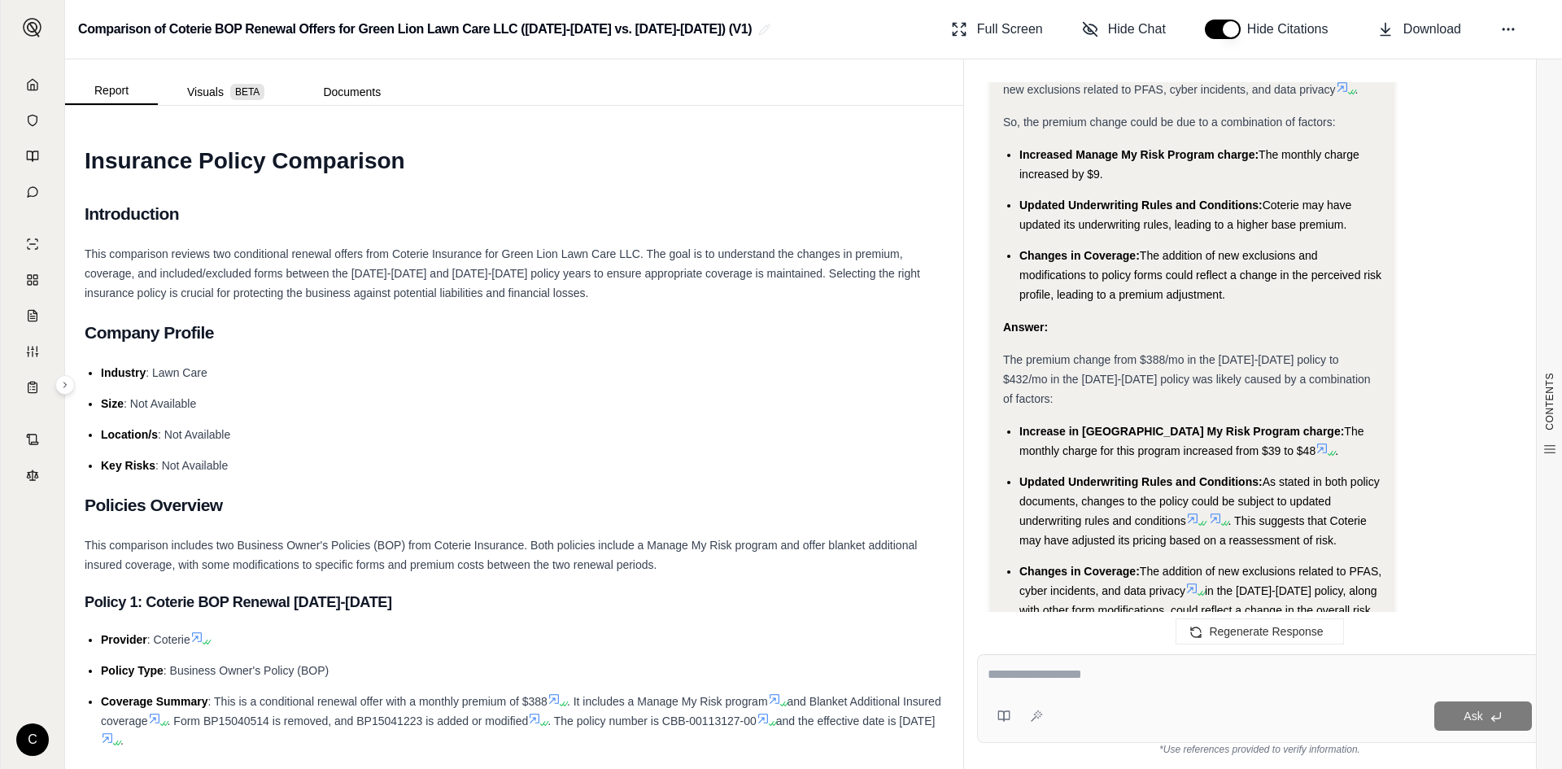
scroll to position [3228, 0]
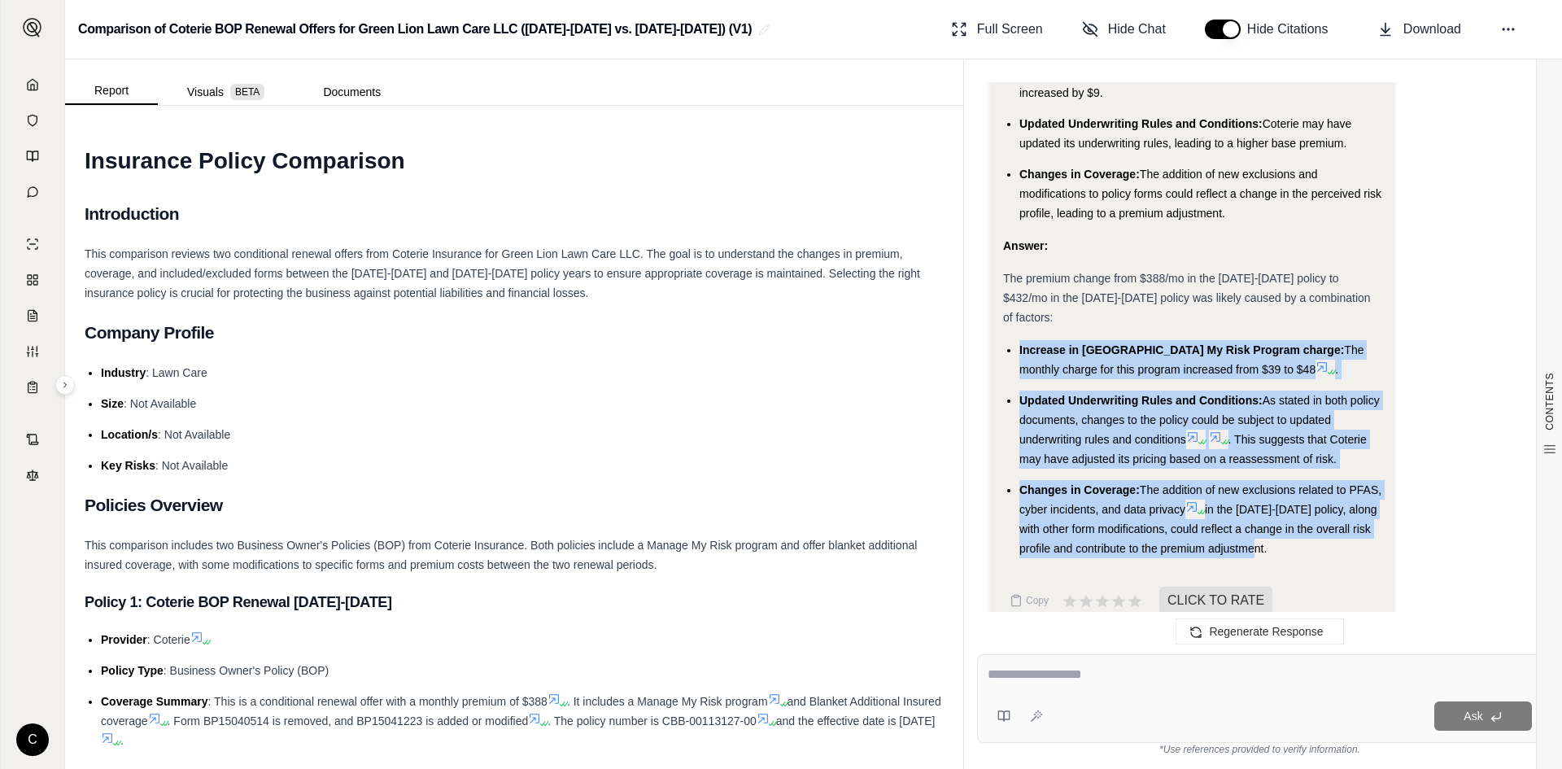
drag, startPoint x: 1020, startPoint y: 306, endPoint x: 1337, endPoint y: 496, distance: 369.0
click at [1350, 509] on ul "Increase in Manage My Risk Program charge: The monthly charge for this program …" at bounding box center [1192, 449] width 378 height 218
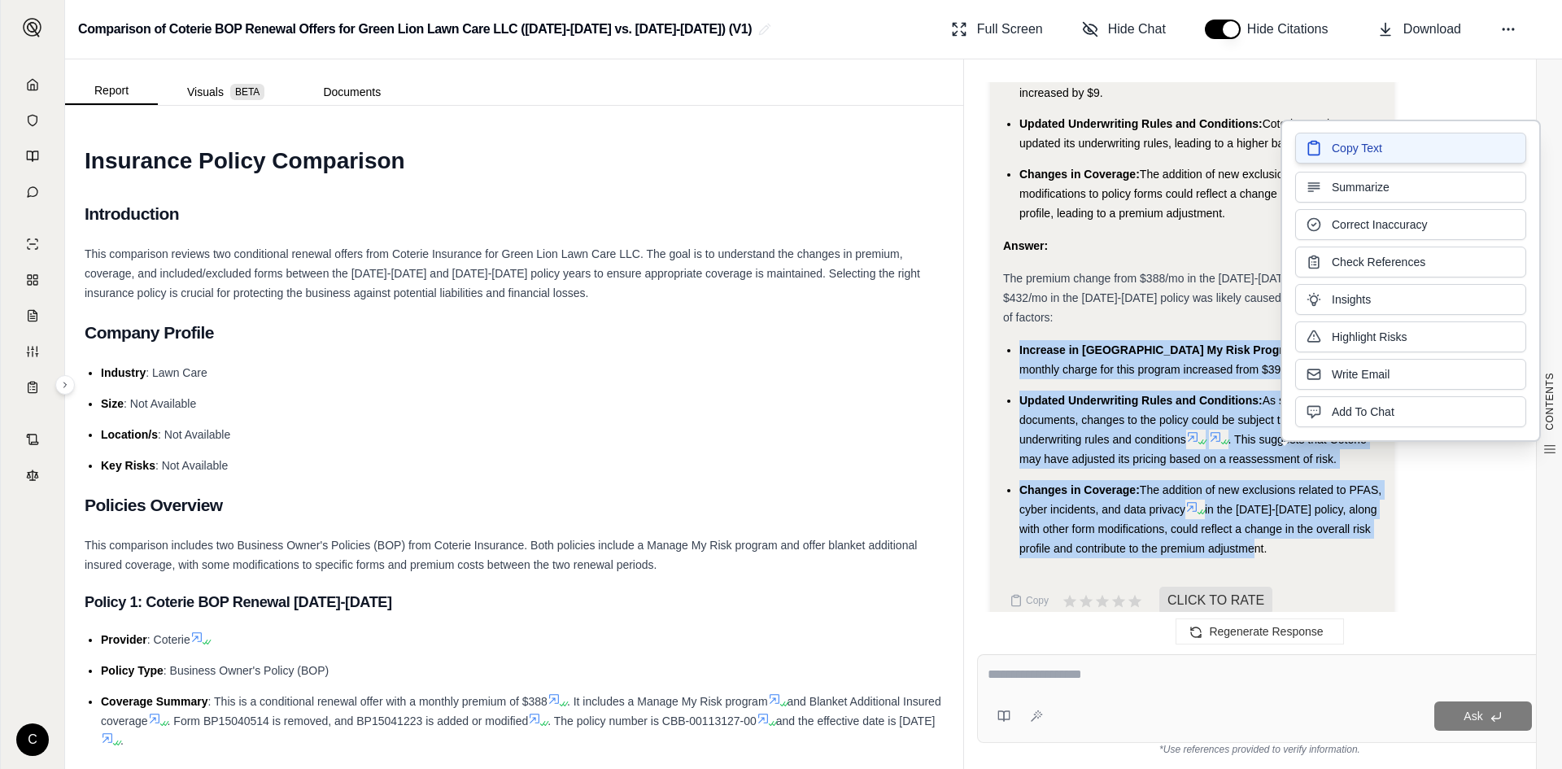
click at [1348, 151] on span "Copy Text" at bounding box center [1357, 148] width 50 height 16
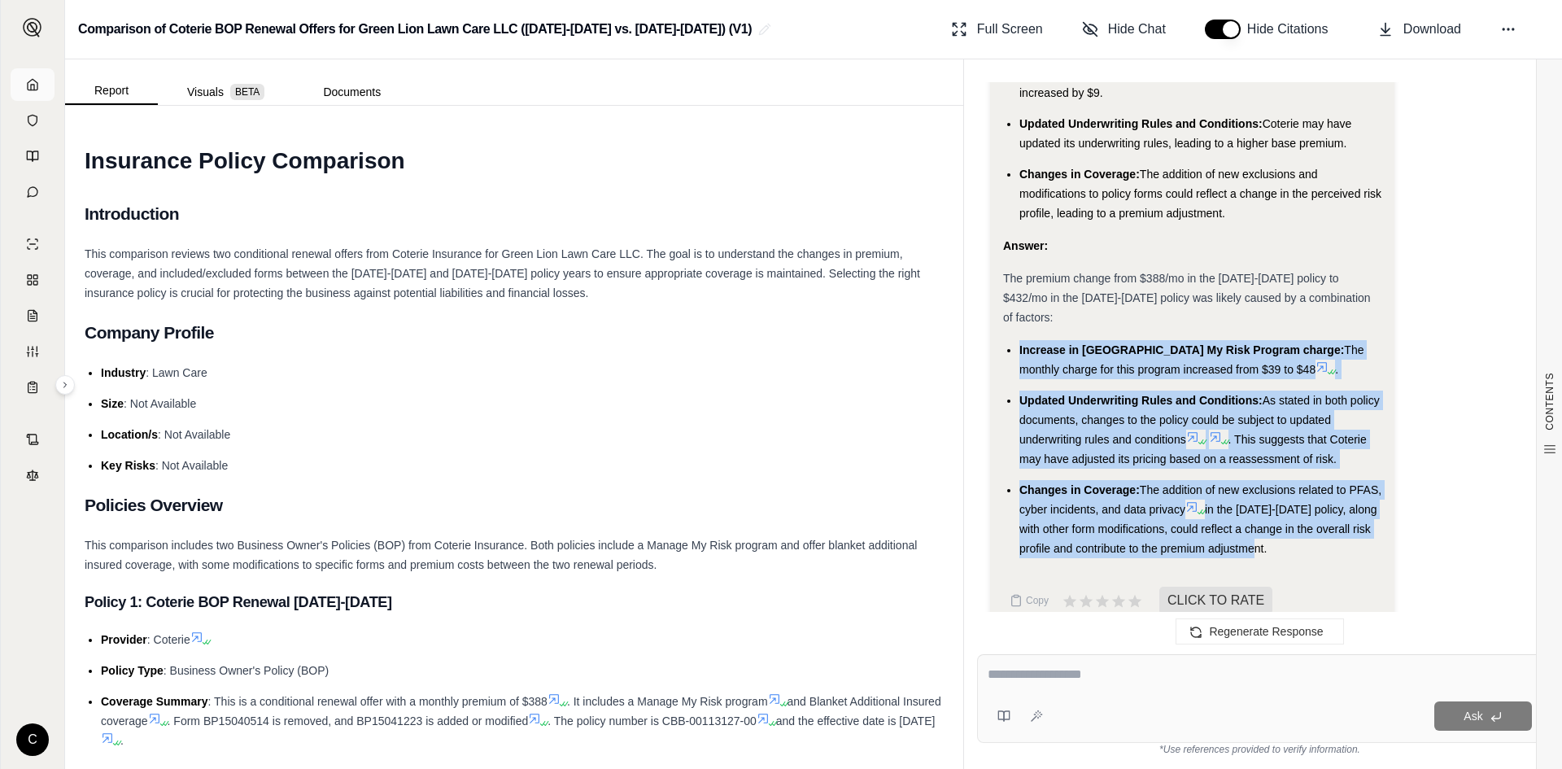
click at [30, 87] on icon at bounding box center [32, 84] width 13 height 13
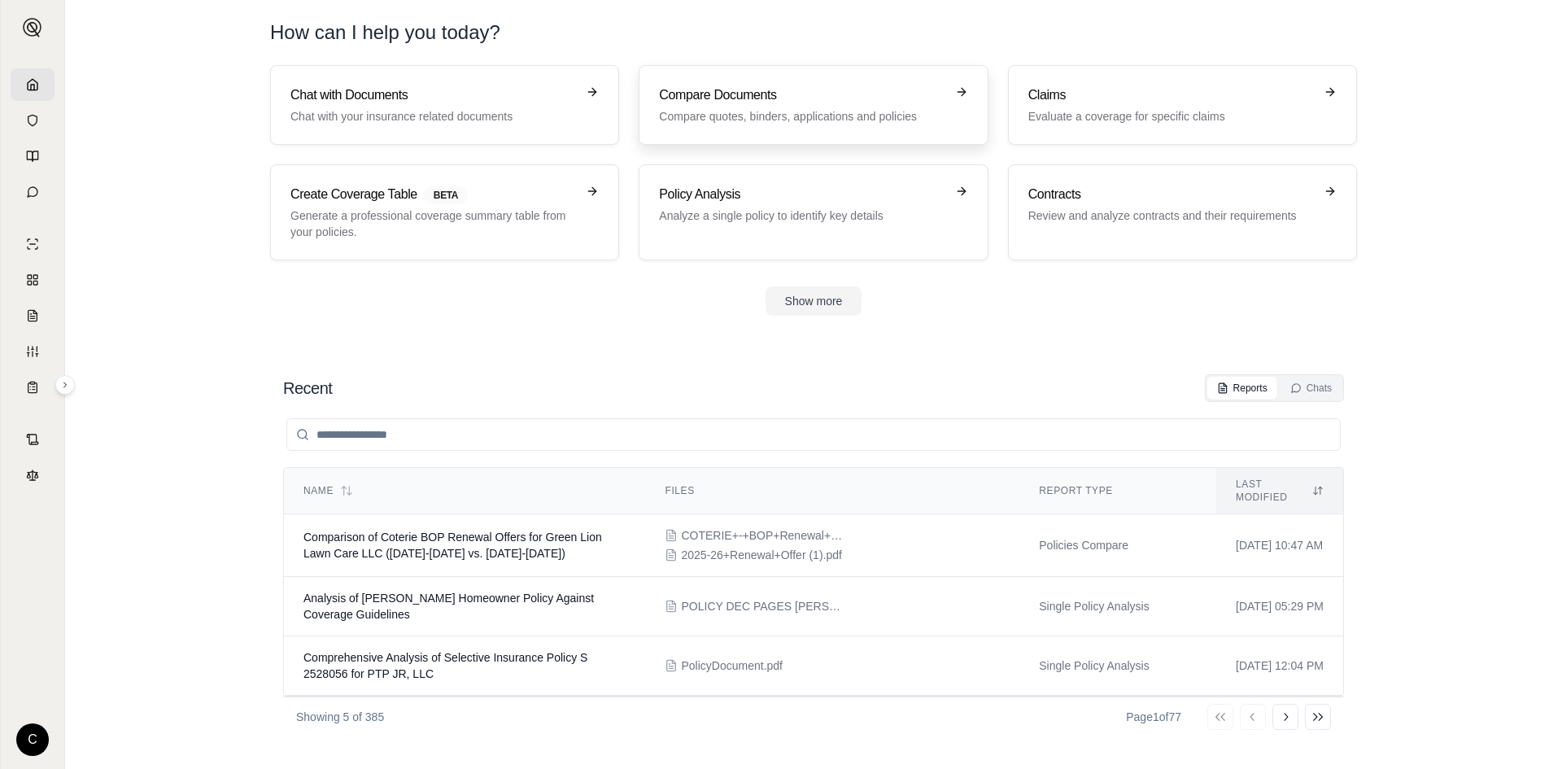
click at [733, 110] on p "Compare quotes, binders, applications and policies" at bounding box center [802, 116] width 286 height 16
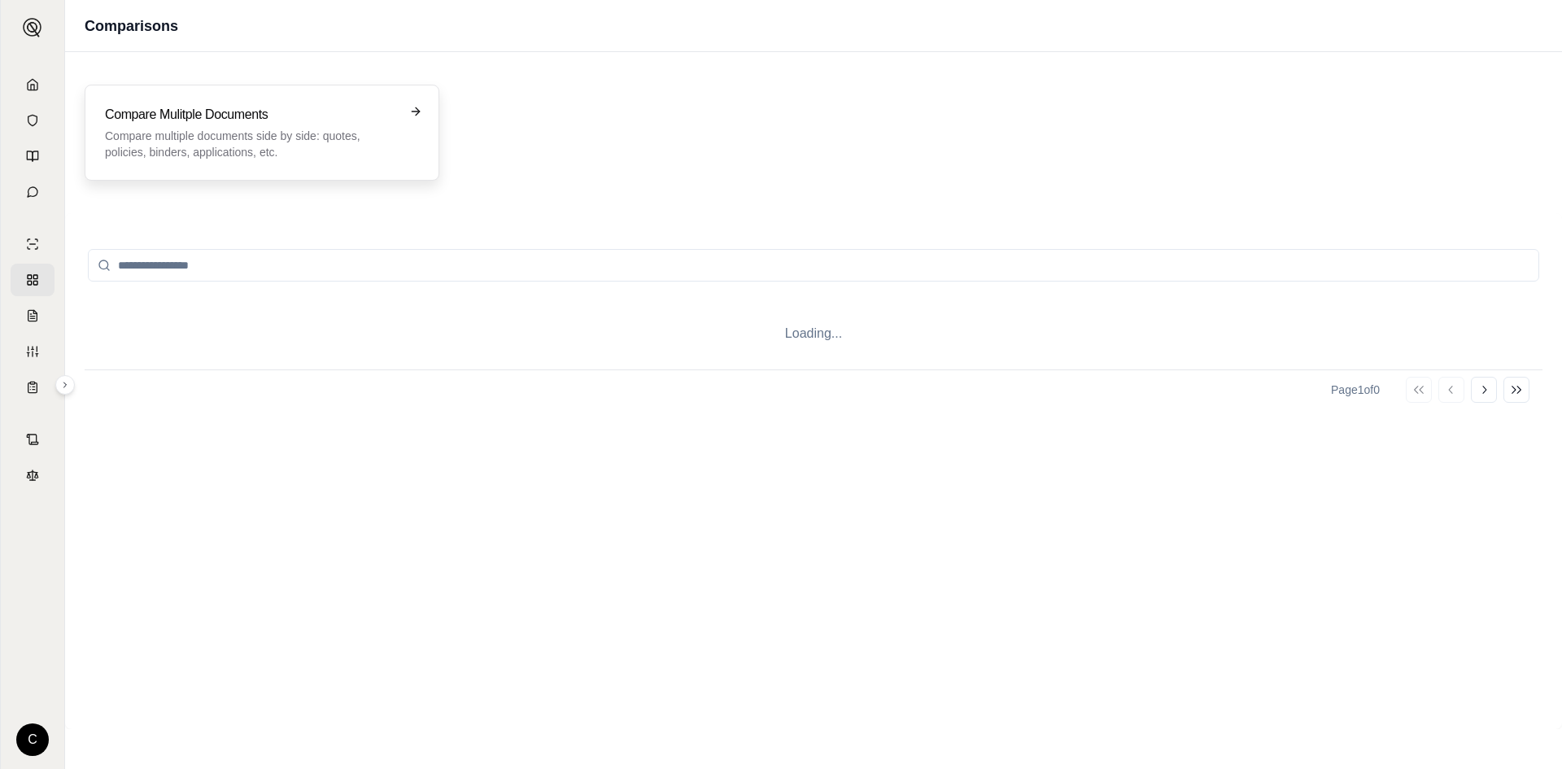
click at [175, 173] on div "Compare Mulitple Documents Compare multiple documents side by side: quotes, pol…" at bounding box center [262, 133] width 355 height 96
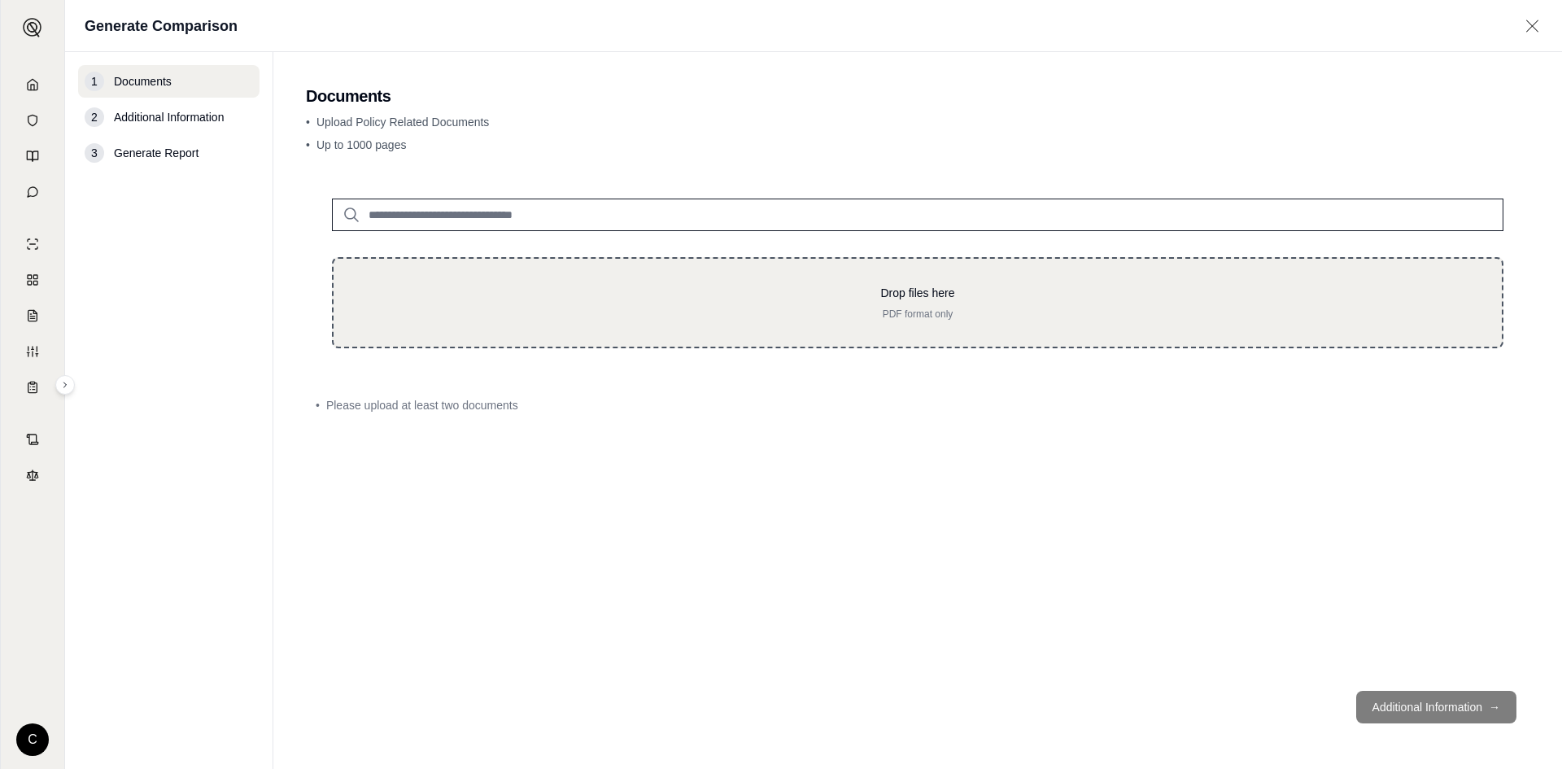
click at [536, 317] on p "PDF format only" at bounding box center [918, 314] width 1116 height 13
type input "**********"
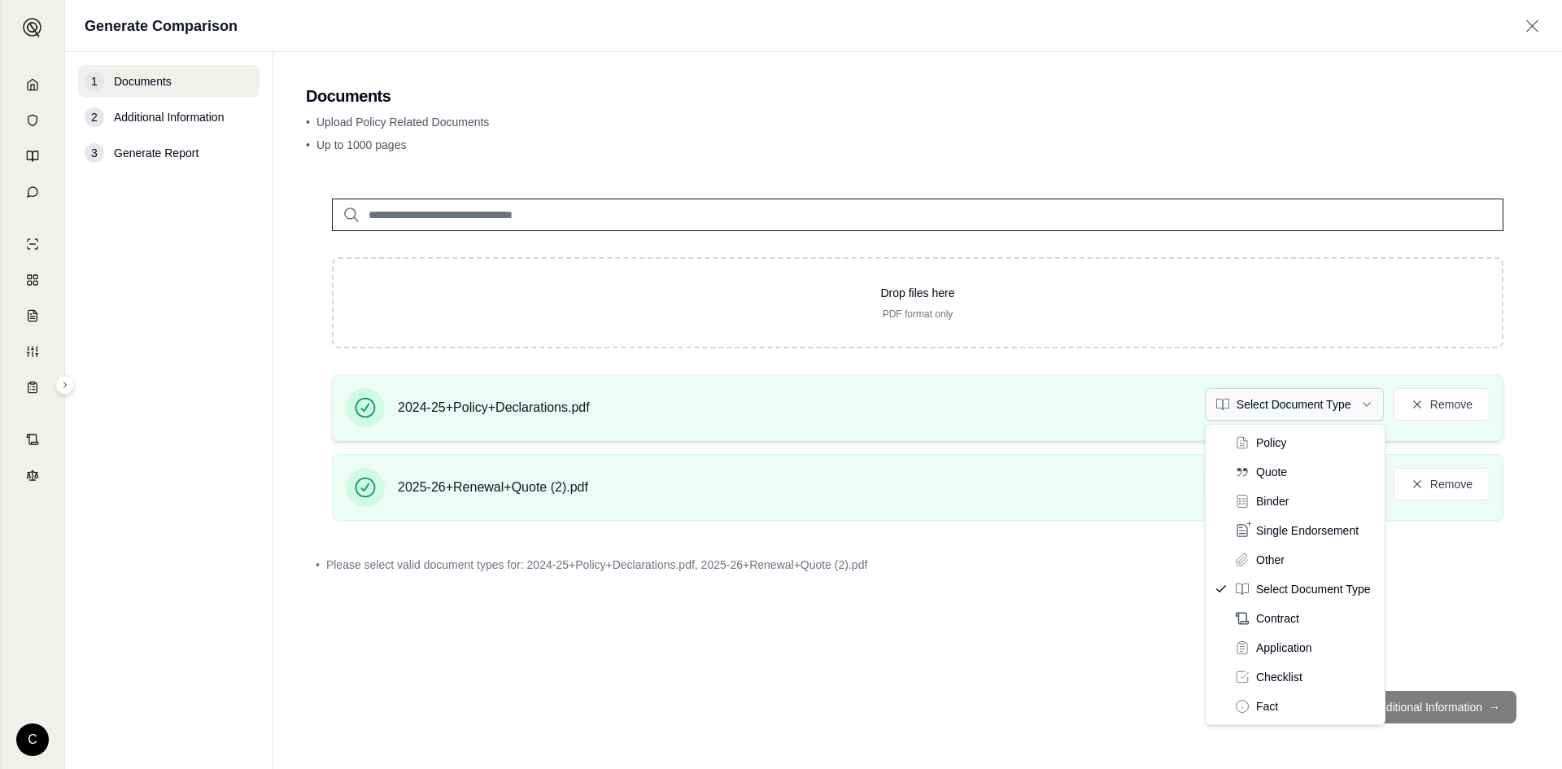
click at [1282, 415] on html "C Generate Comparison 1 Documents 2 Additional Information 3 Generate Report Do…" at bounding box center [781, 384] width 1562 height 769
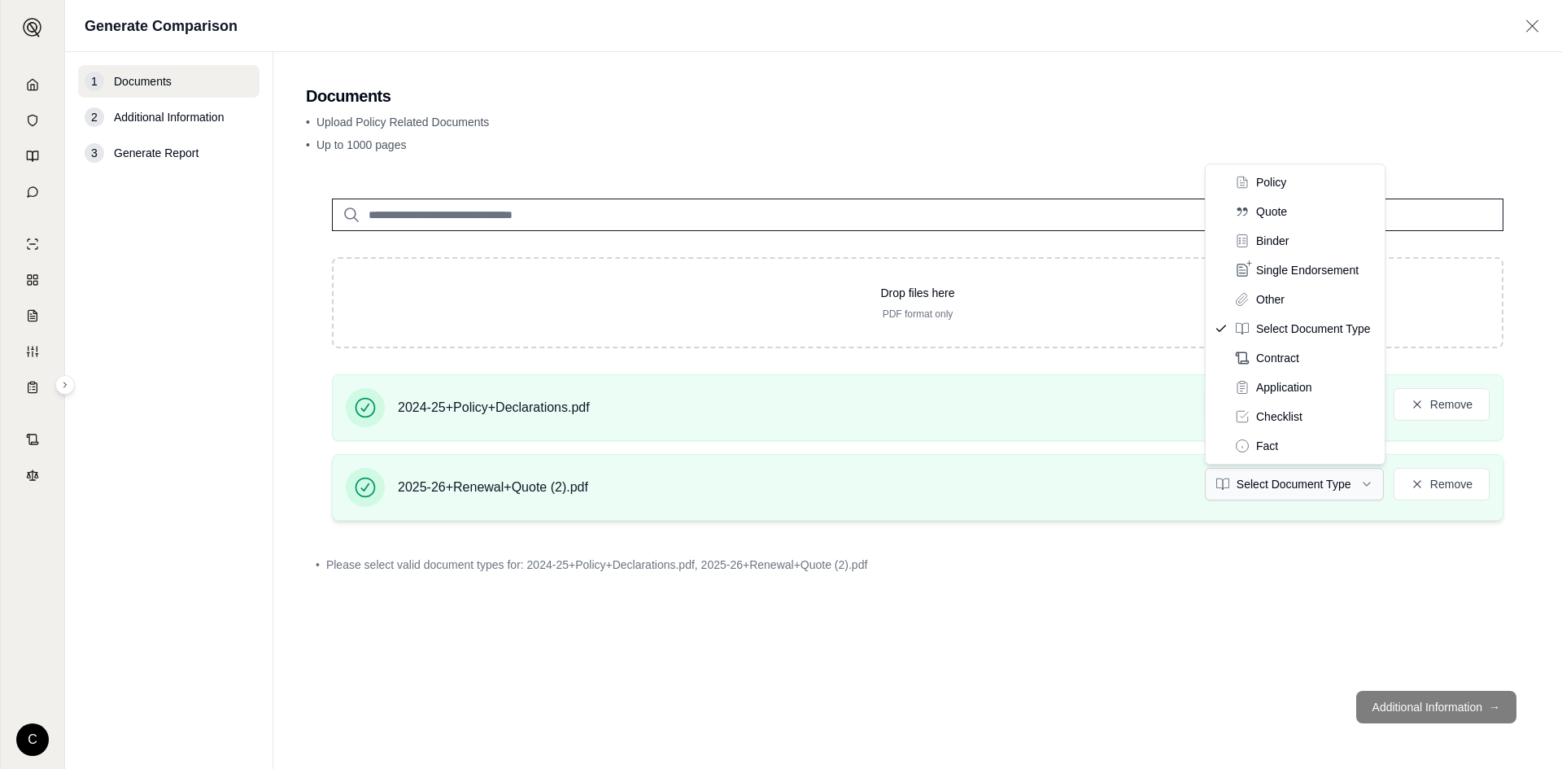
click at [1262, 492] on html "C Generate Comparison 1 Documents 2 Additional Information 3 Generate Report Do…" at bounding box center [781, 384] width 1562 height 769
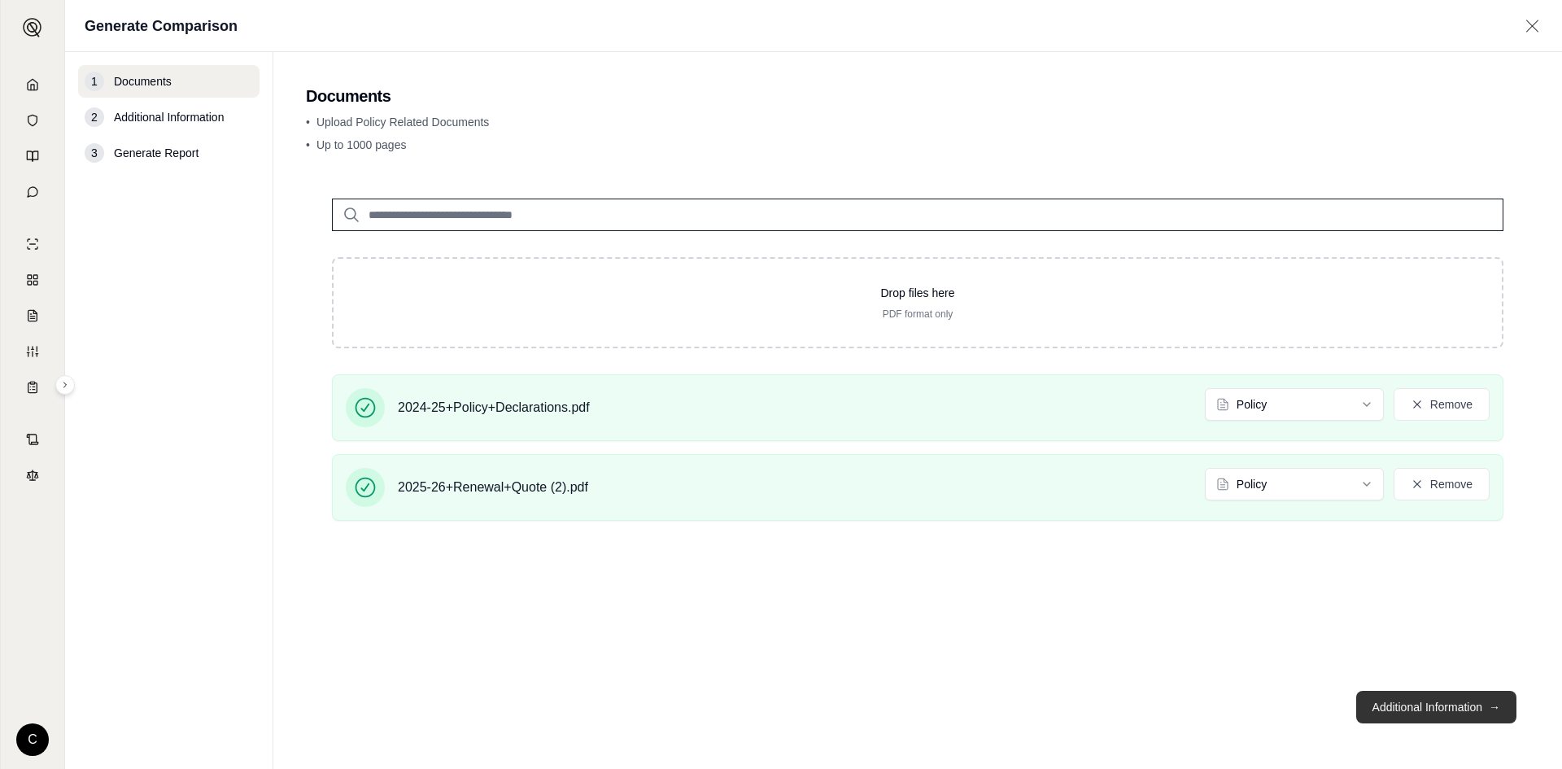
click at [1453, 709] on button "Additional Information →" at bounding box center [1437, 707] width 160 height 33
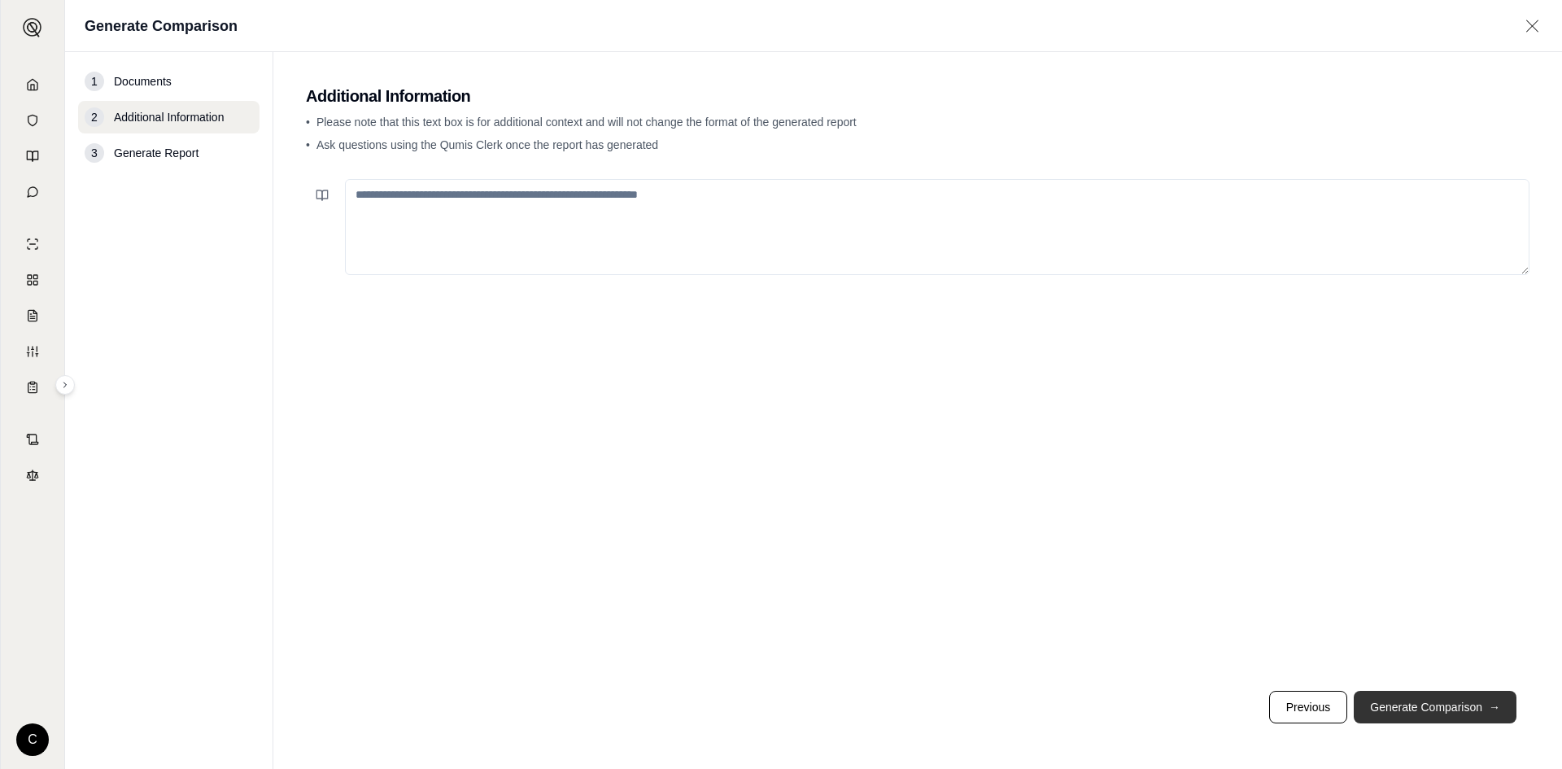
click at [1434, 721] on button "Generate Comparison →" at bounding box center [1435, 707] width 163 height 33
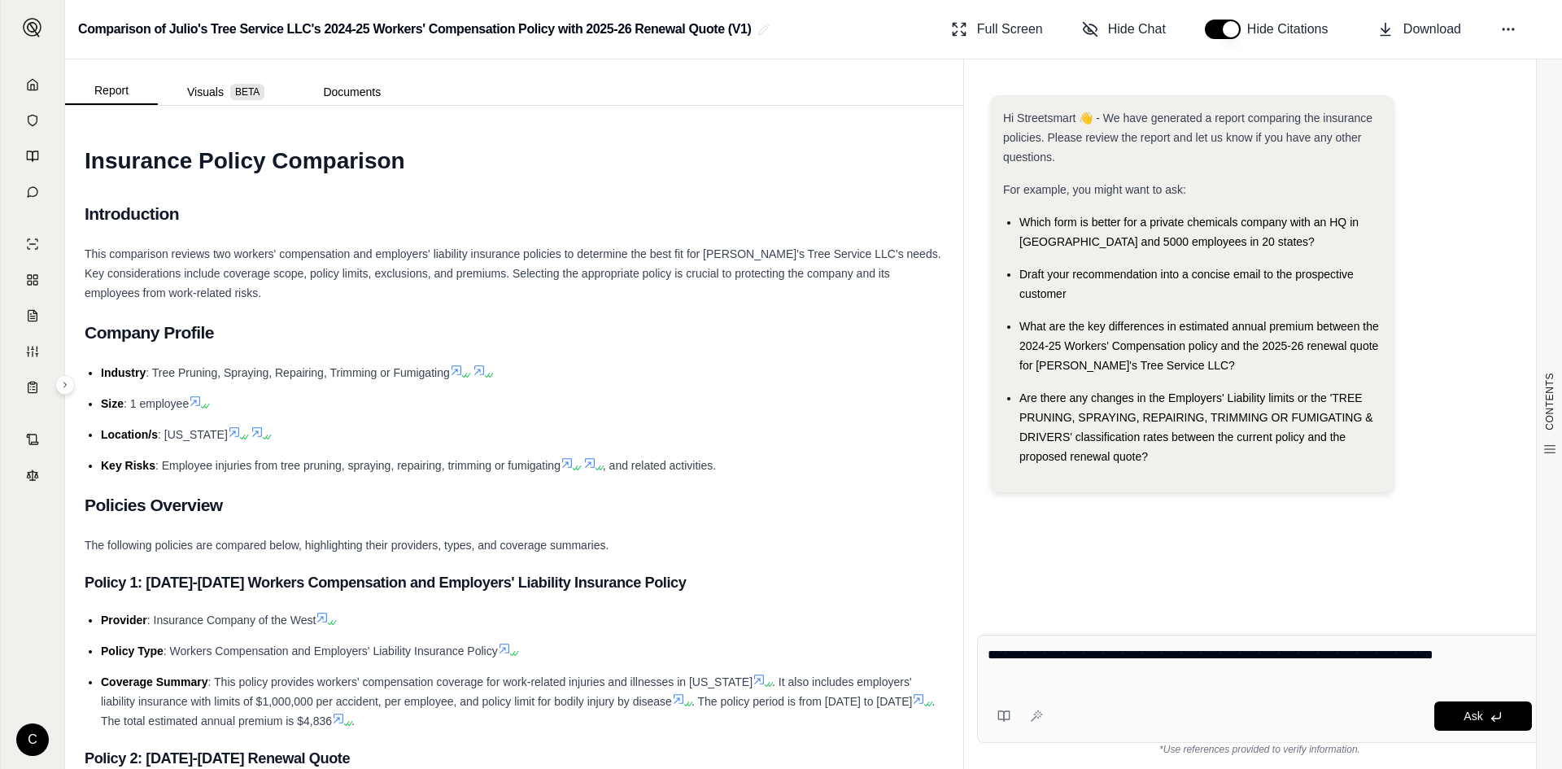
type textarea "**********"
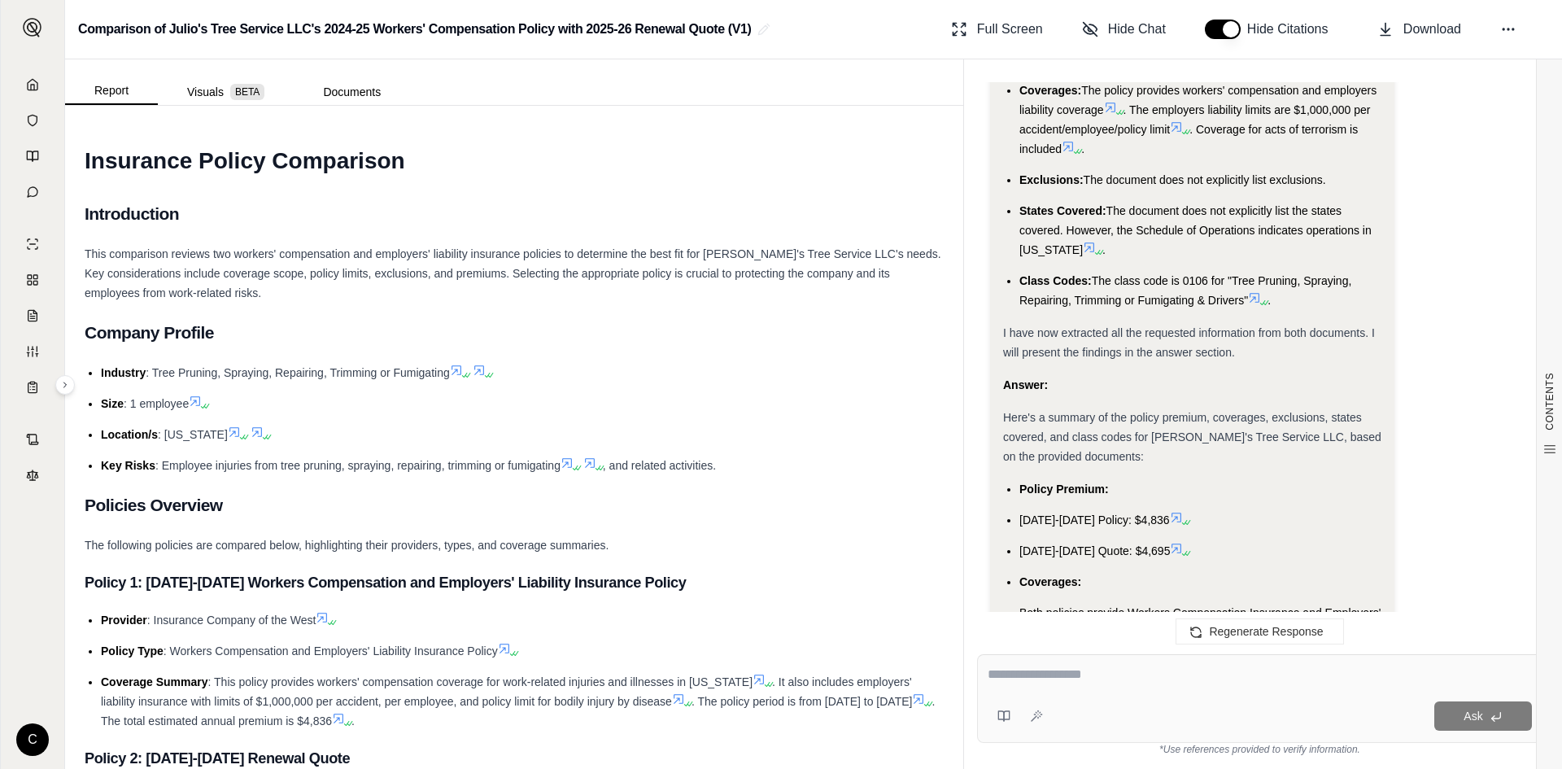
scroll to position [1892, 0]
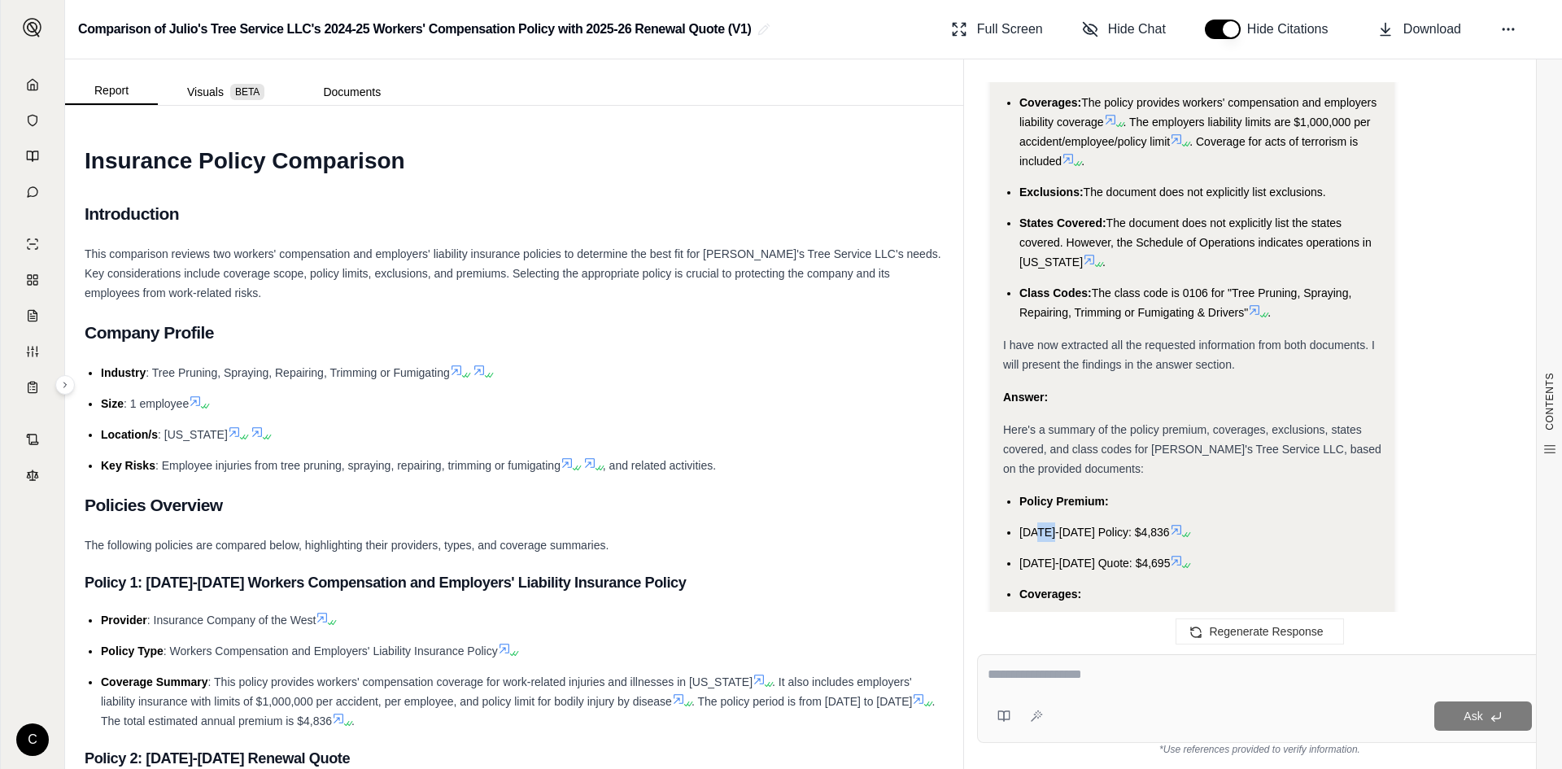
click at [1055, 526] on span "[DATE]-[DATE] Policy: $4,836" at bounding box center [1095, 532] width 151 height 13
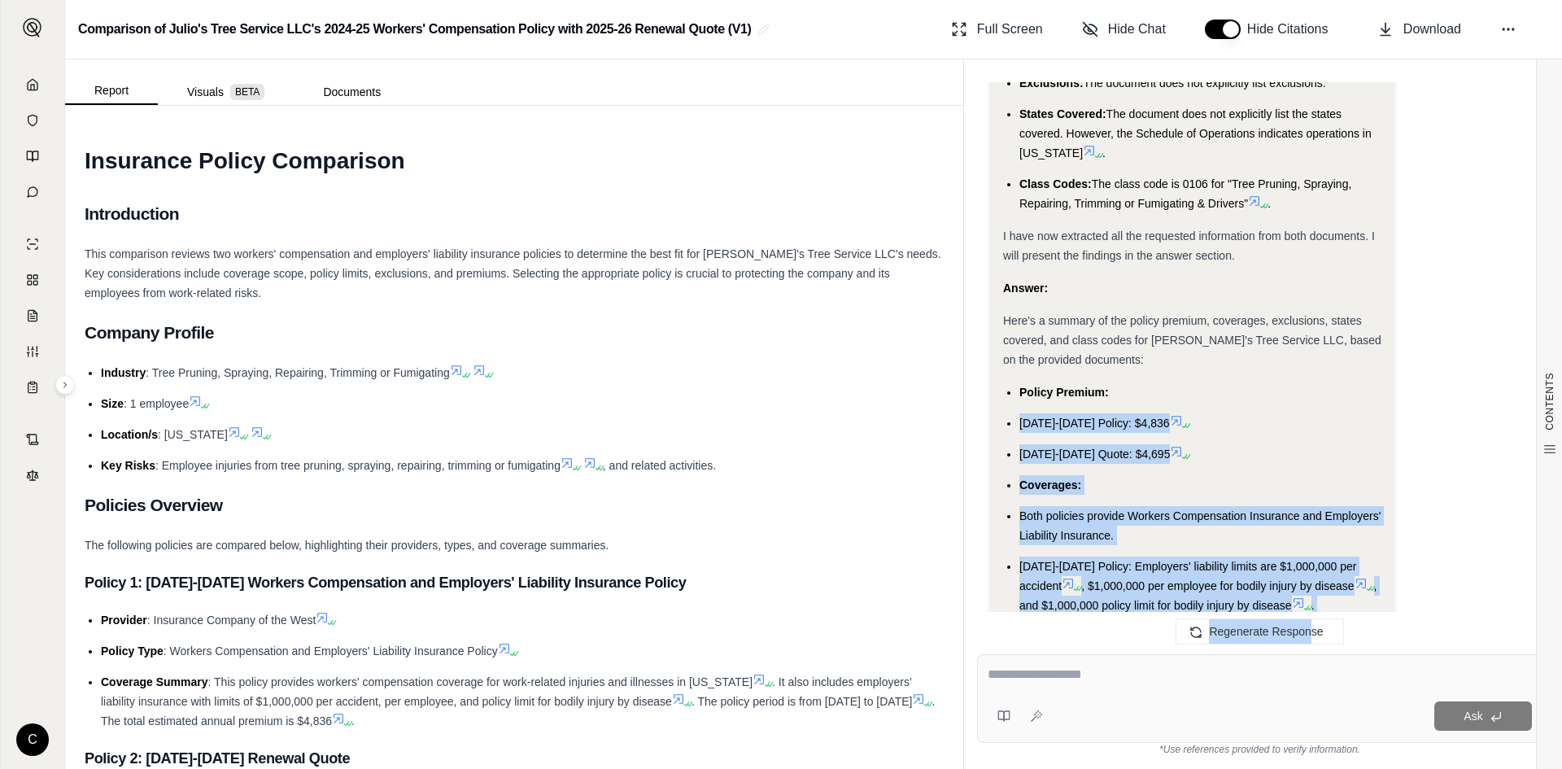
scroll to position [2299, 0]
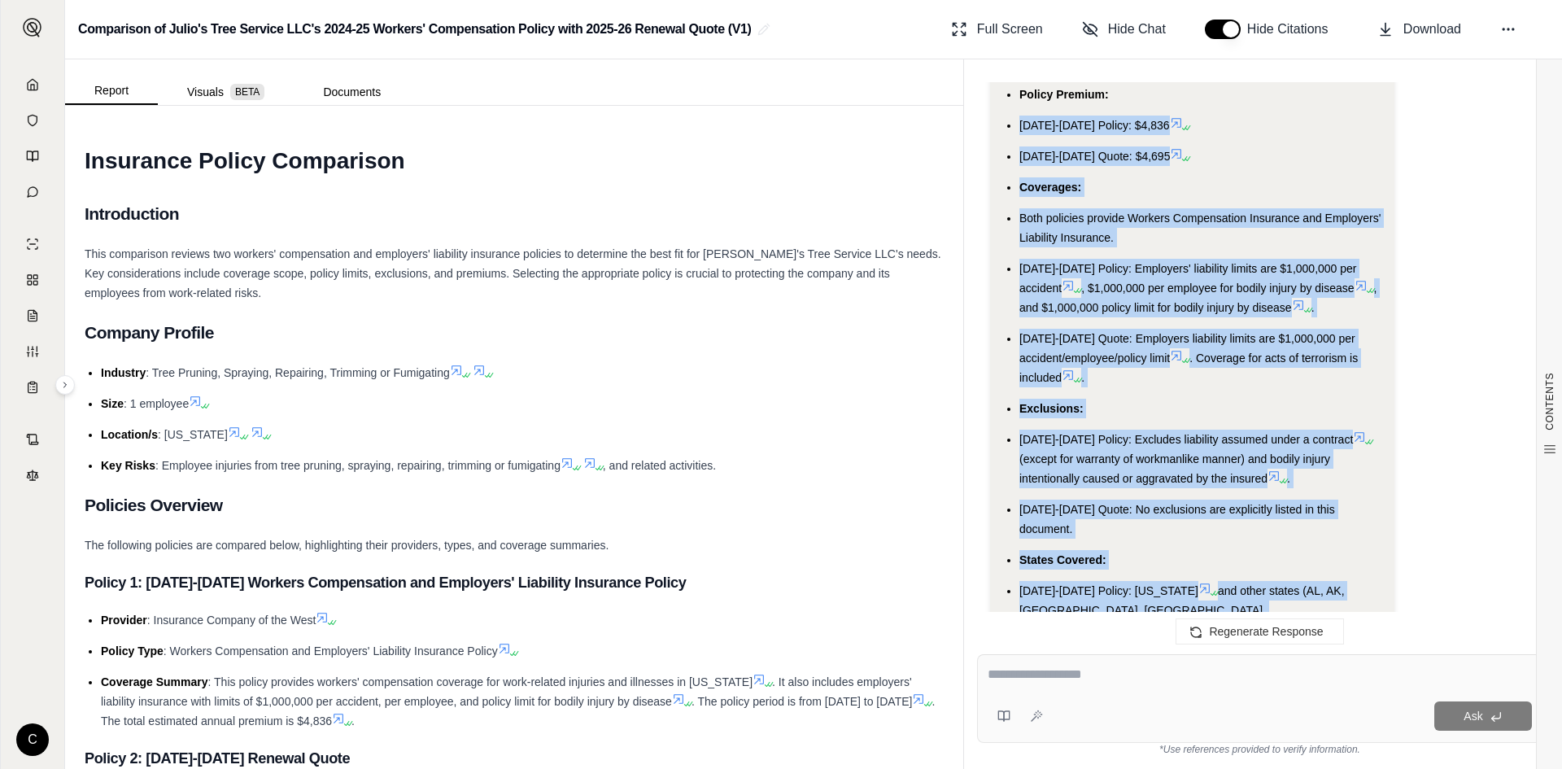
drag, startPoint x: 1014, startPoint y: 200, endPoint x: 1300, endPoint y: 414, distance: 357.6
click at [1300, 414] on ul "Policy Premium: [DATE]-[DATE] Policy: $4,836 [DATE]-[DATE] Quote: $4,695 Covera…" at bounding box center [1192, 604] width 378 height 1038
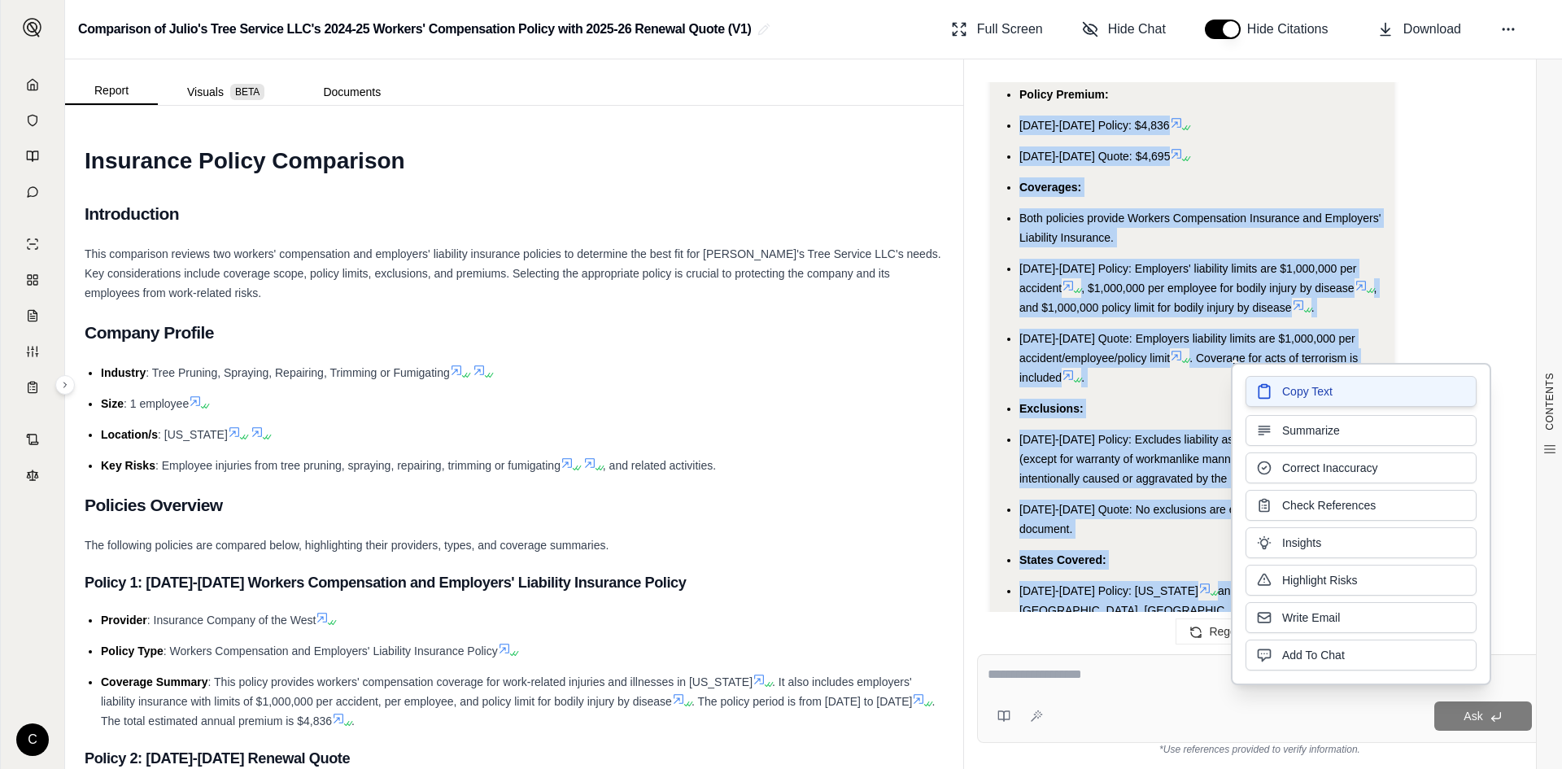
click at [1299, 400] on button "Copy Text" at bounding box center [1361, 391] width 231 height 31
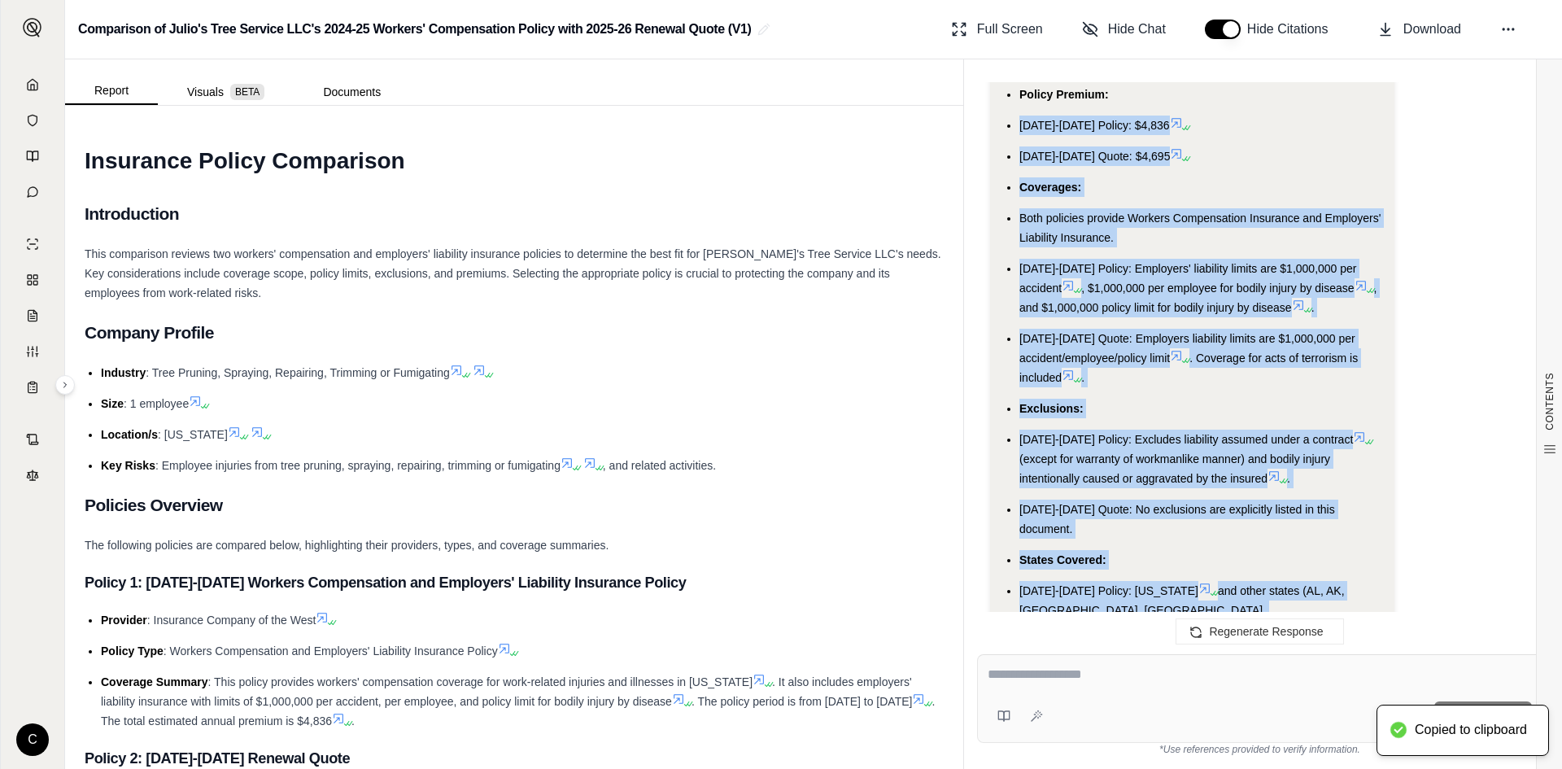
scroll to position [2136, 0]
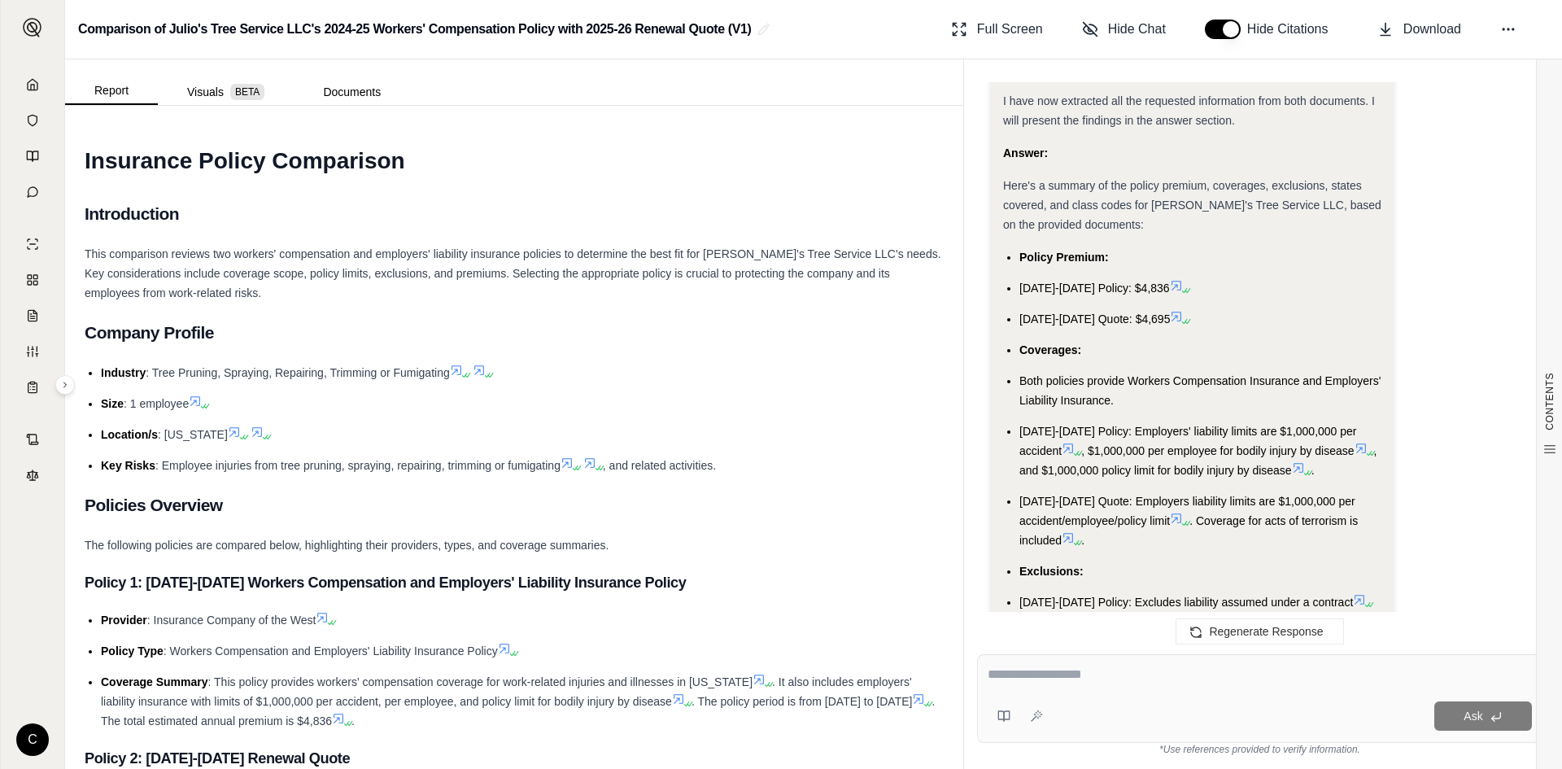
click at [1255, 681] on textarea at bounding box center [1260, 675] width 544 height 20
type textarea "**********"
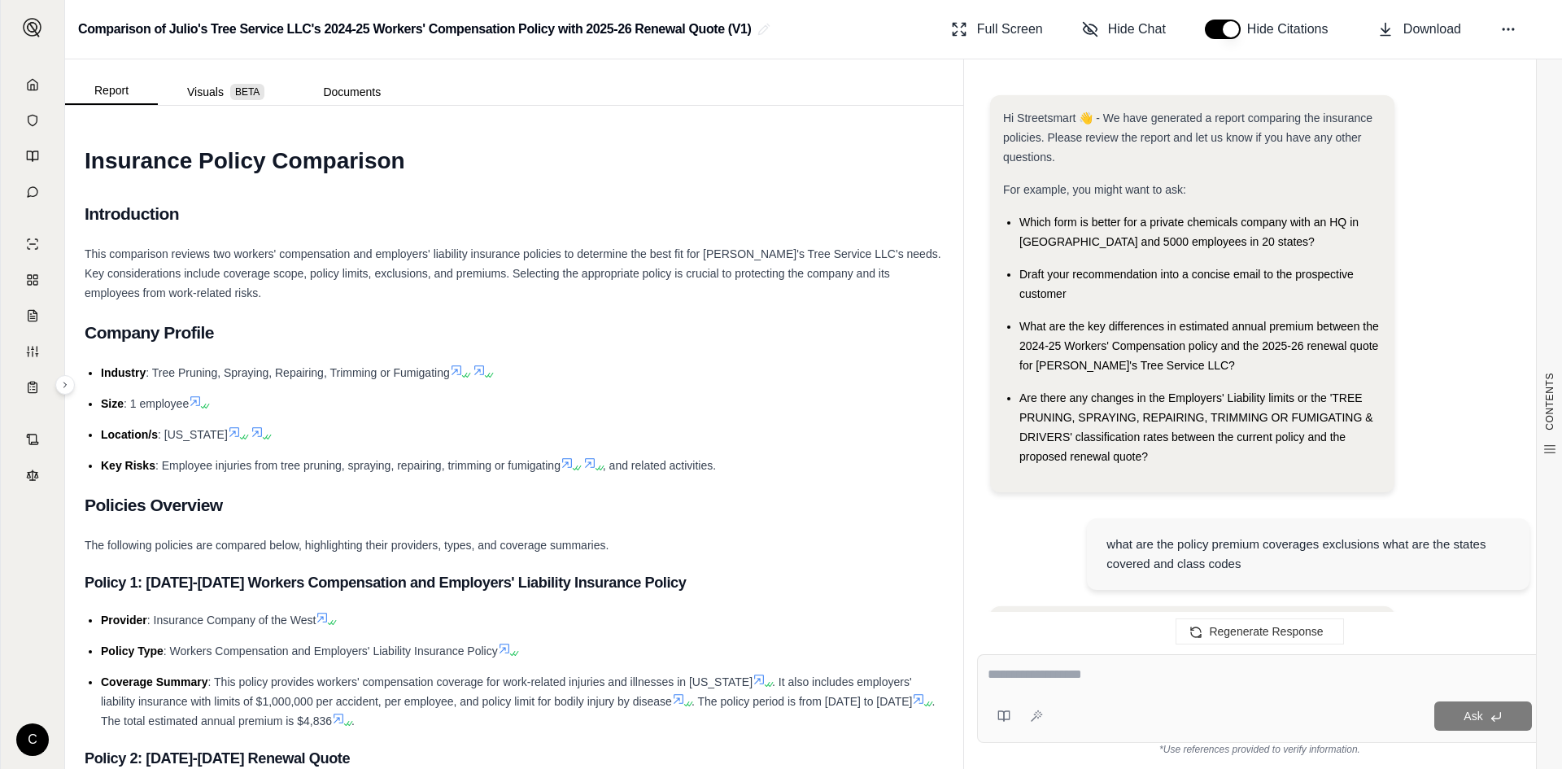
scroll to position [4991, 0]
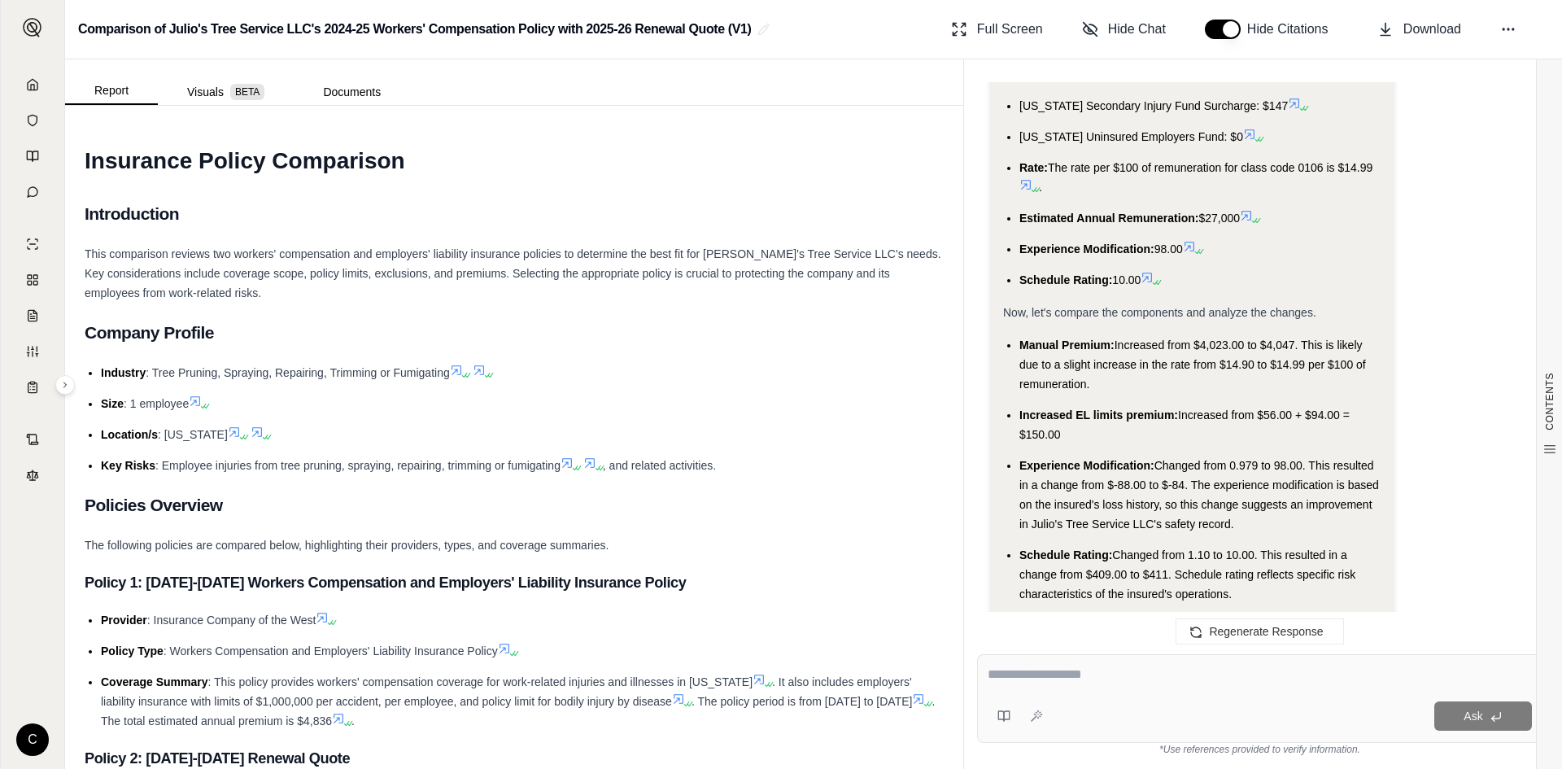
drag, startPoint x: 1045, startPoint y: 349, endPoint x: 1099, endPoint y: 469, distance: 131.1
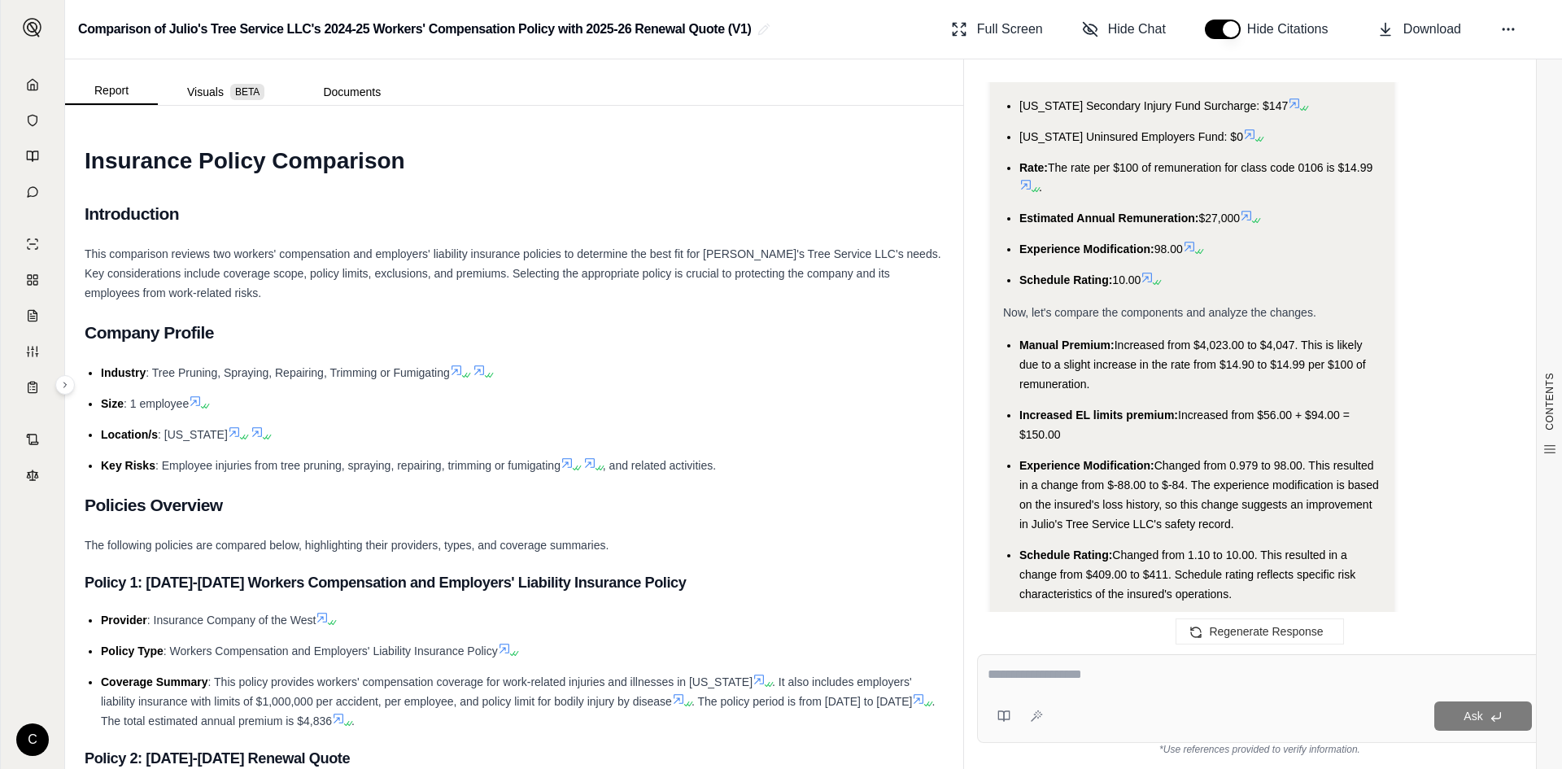
drag, startPoint x: 1100, startPoint y: 468, endPoint x: 1020, endPoint y: 343, distance: 147.9
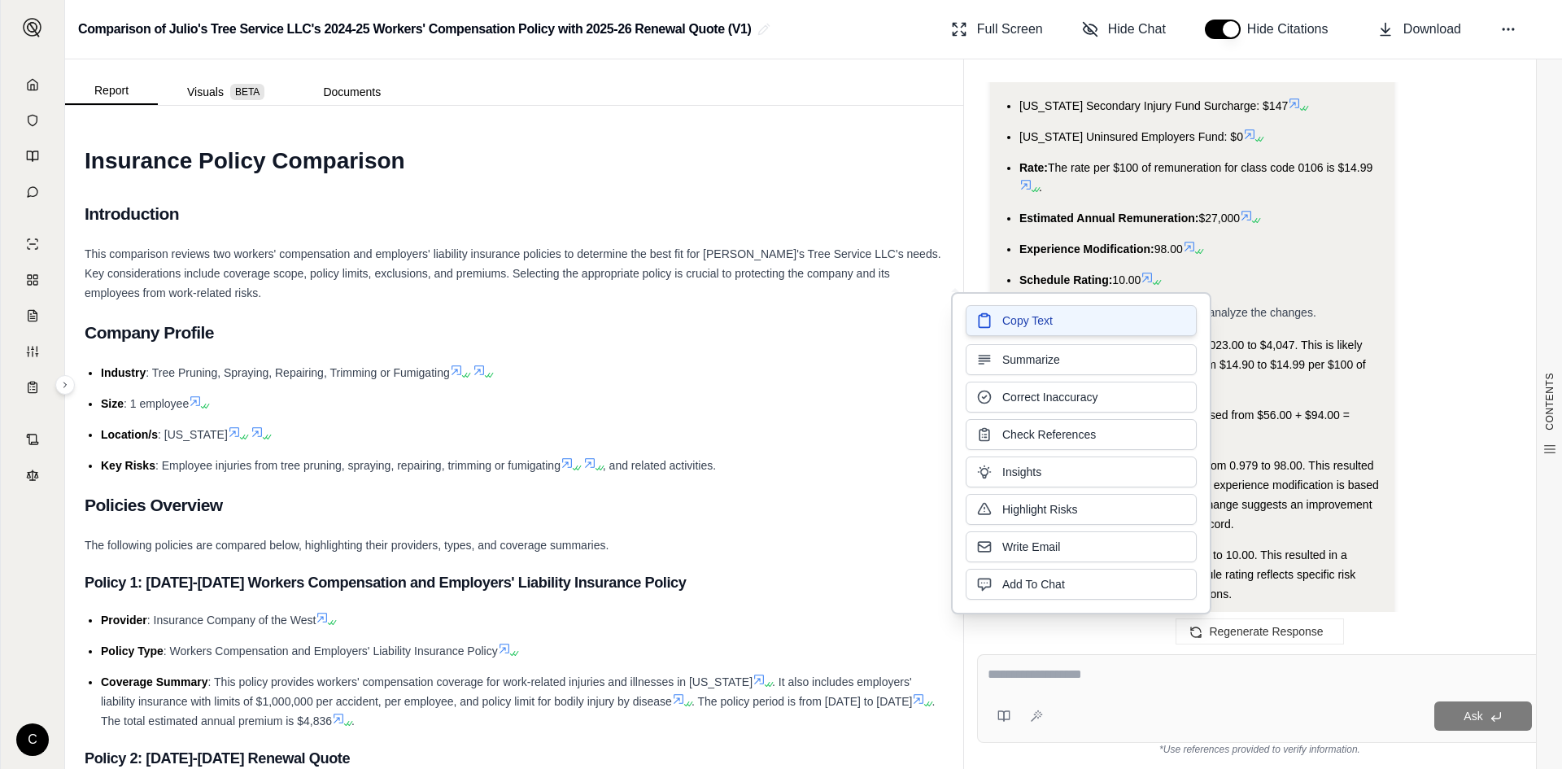
click at [1037, 325] on span "Copy Text" at bounding box center [1028, 320] width 50 height 16
